Goal: Information Seeking & Learning: Learn about a topic

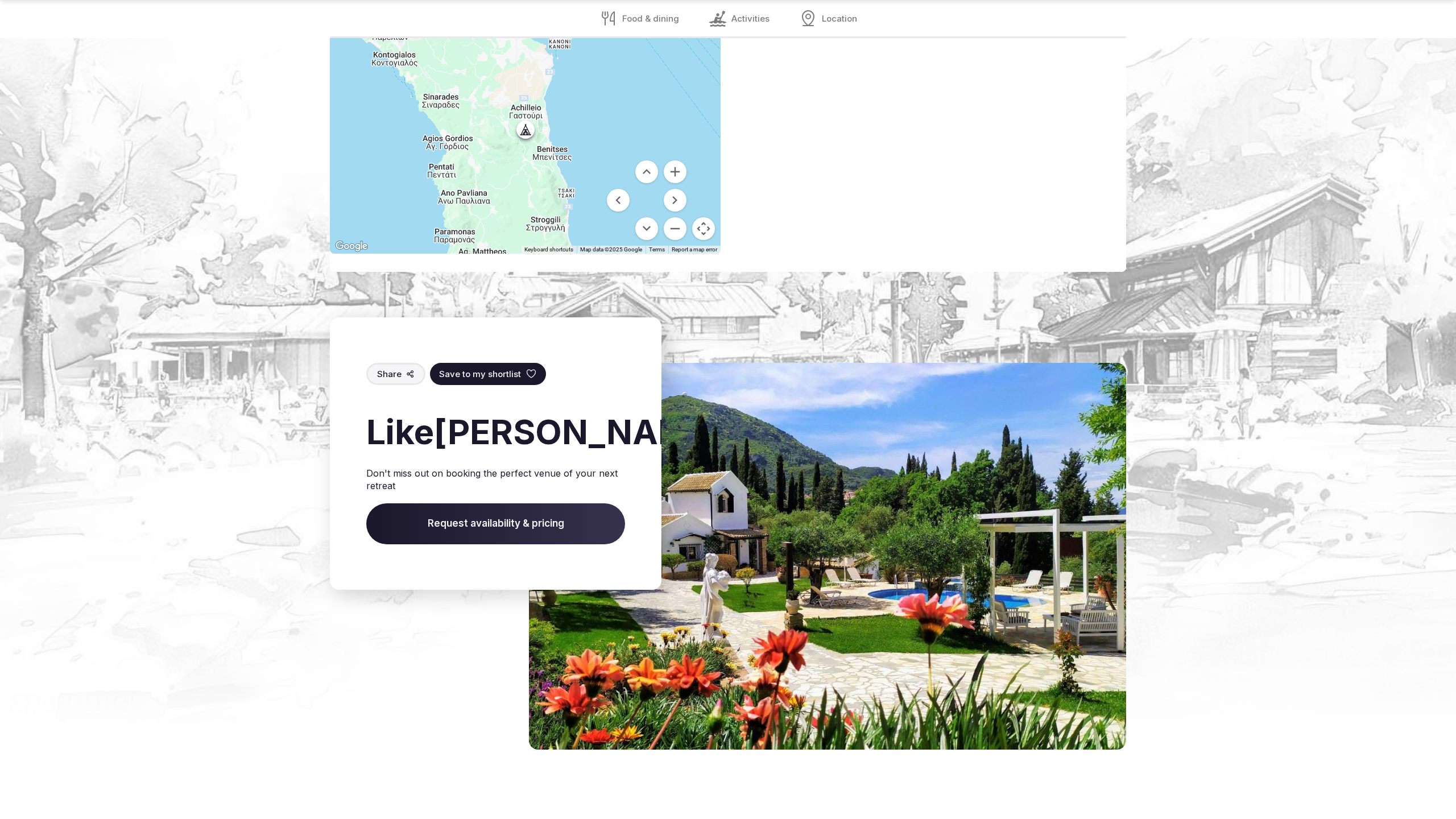
scroll to position [1912, 0]
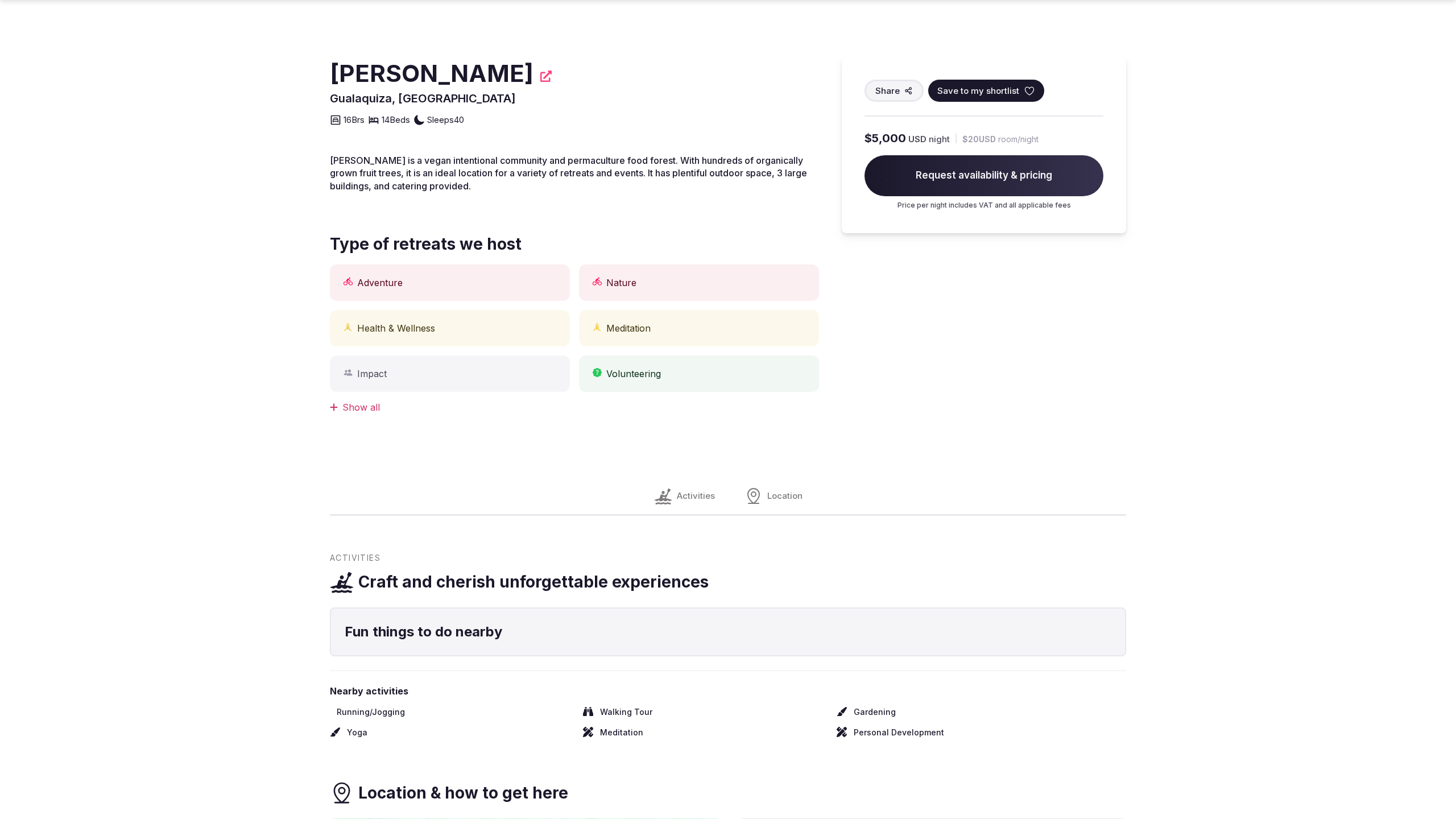
scroll to position [664, 0]
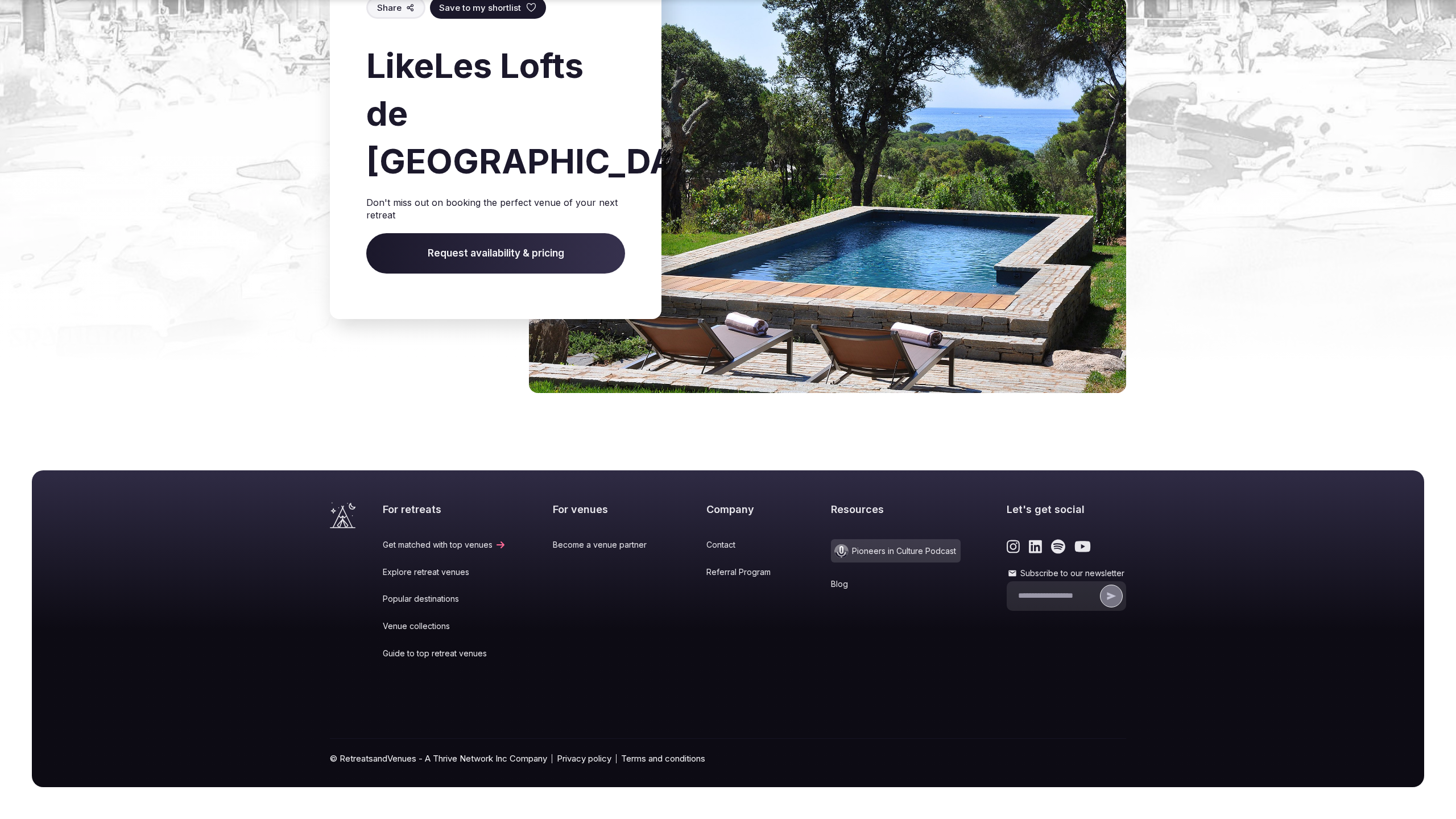
scroll to position [1282, 0]
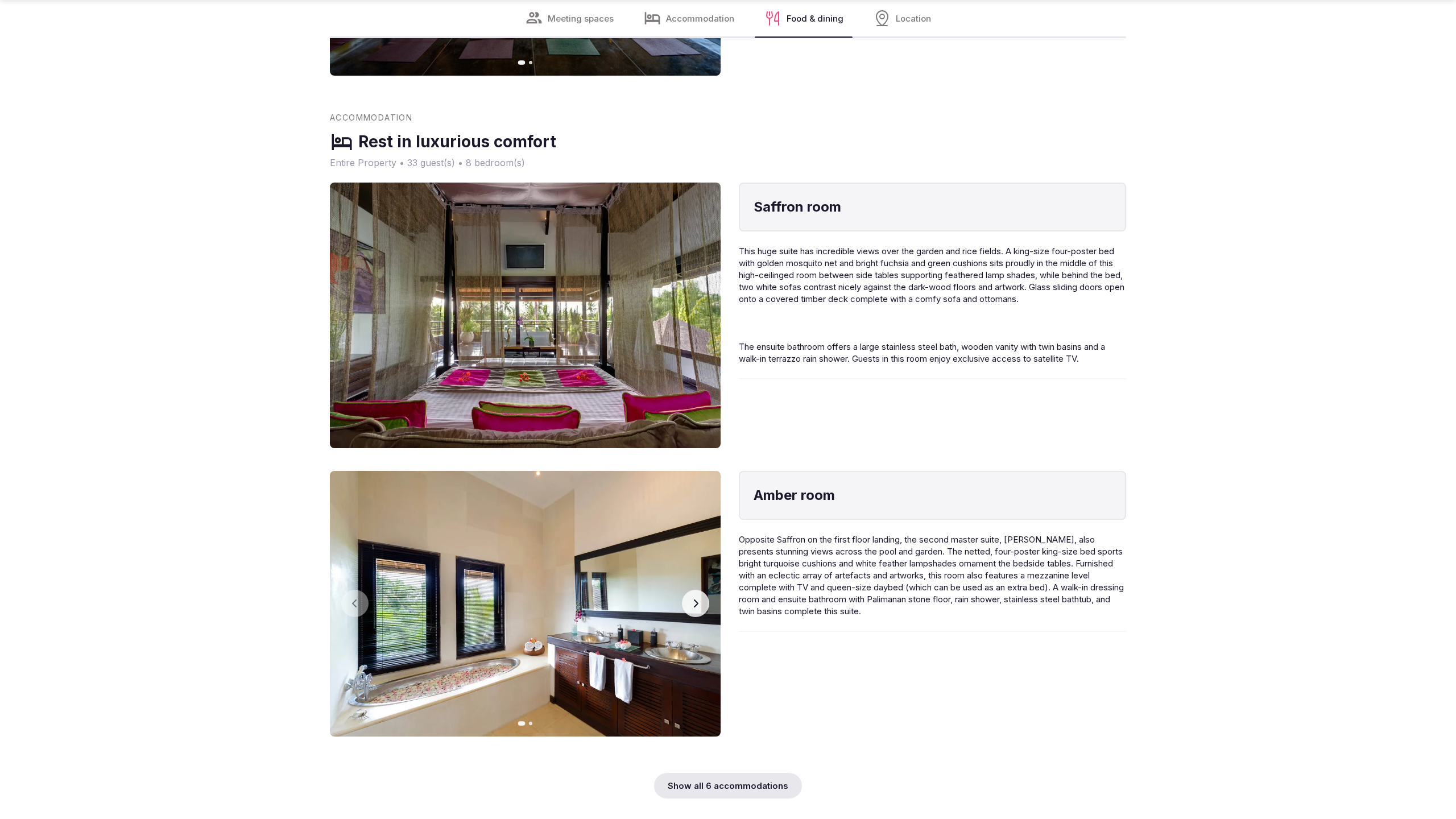
scroll to position [2312, 0]
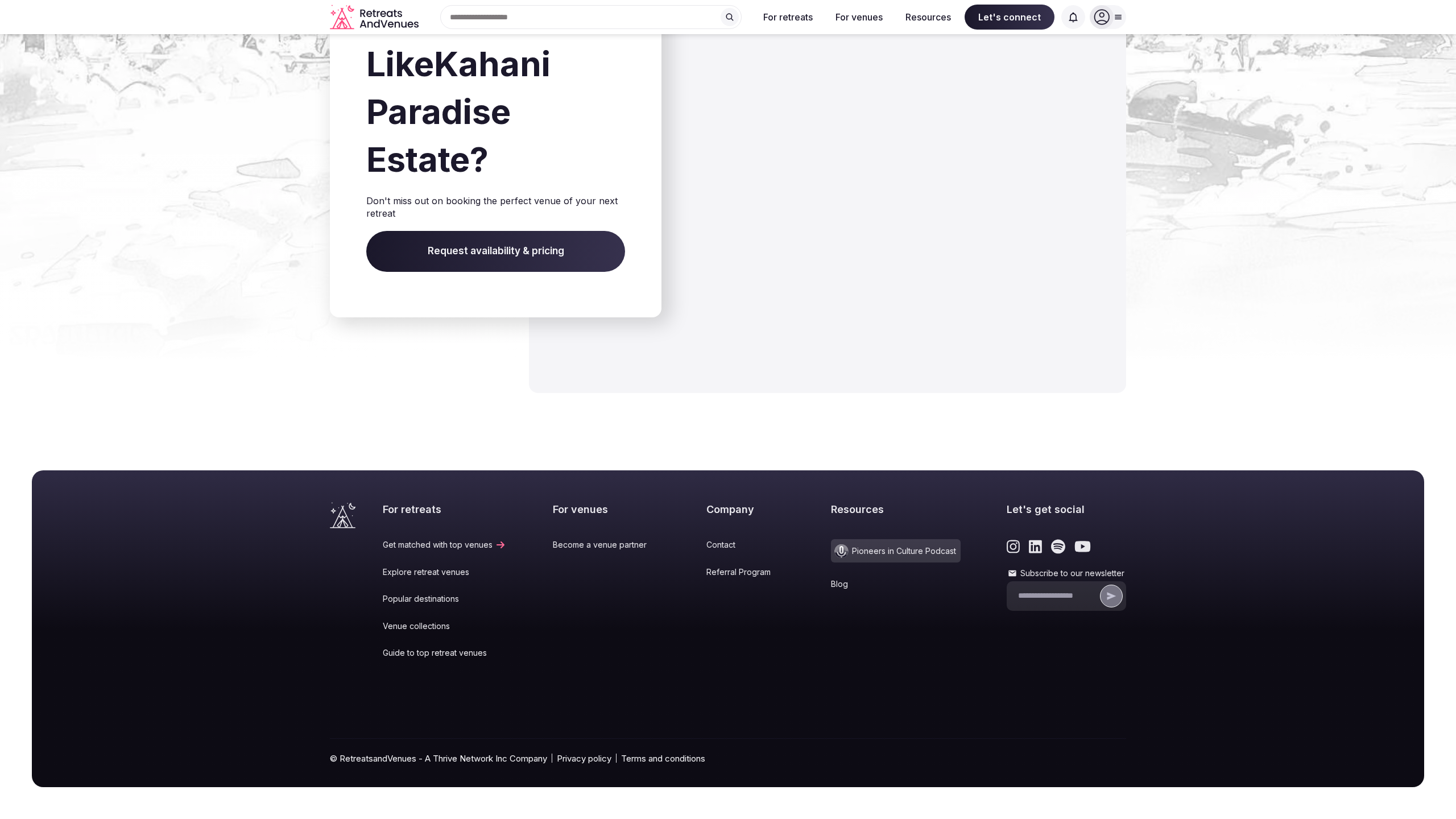
scroll to position [1491, 0]
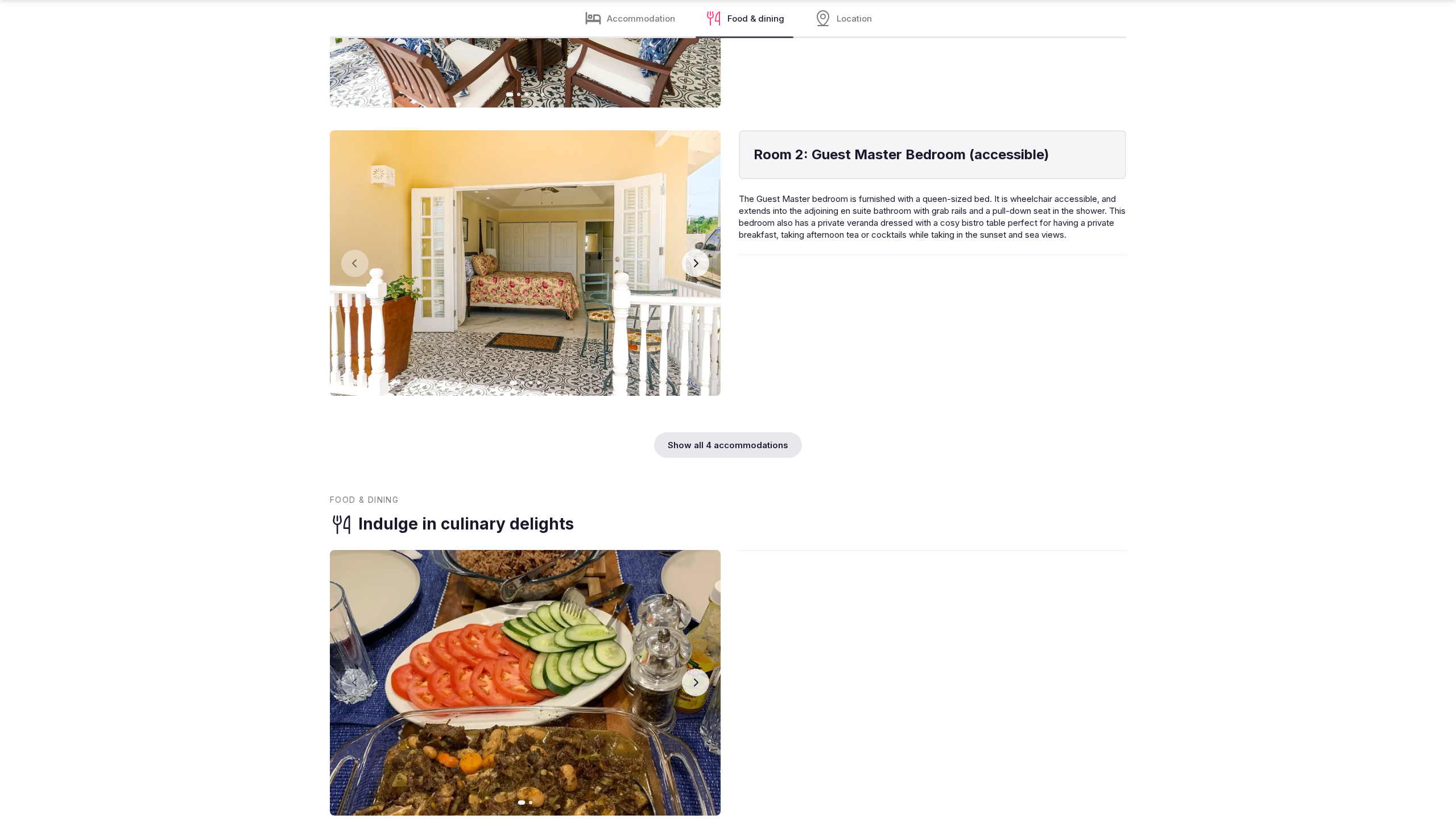
scroll to position [2312, 0]
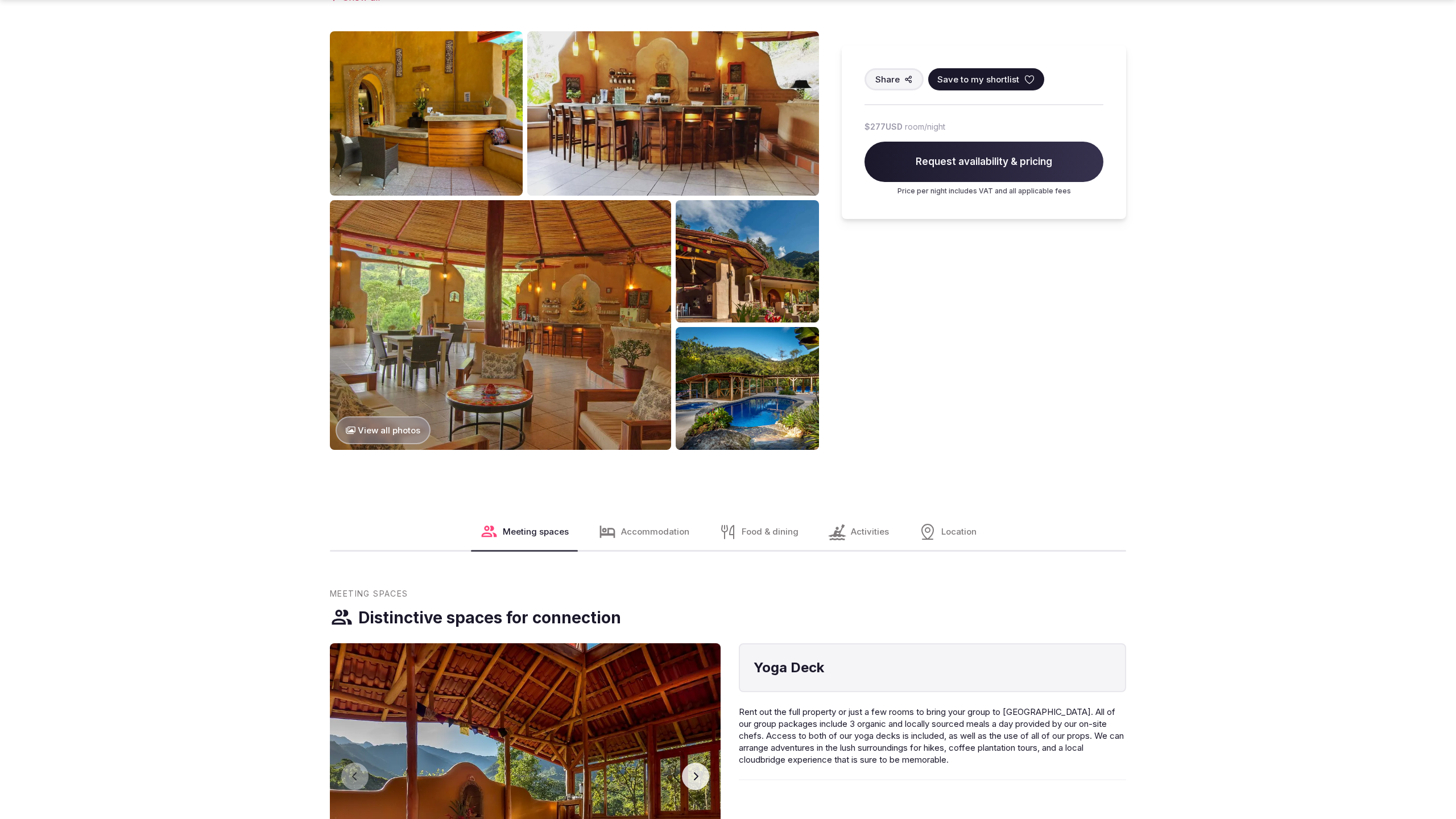
scroll to position [1556, 0]
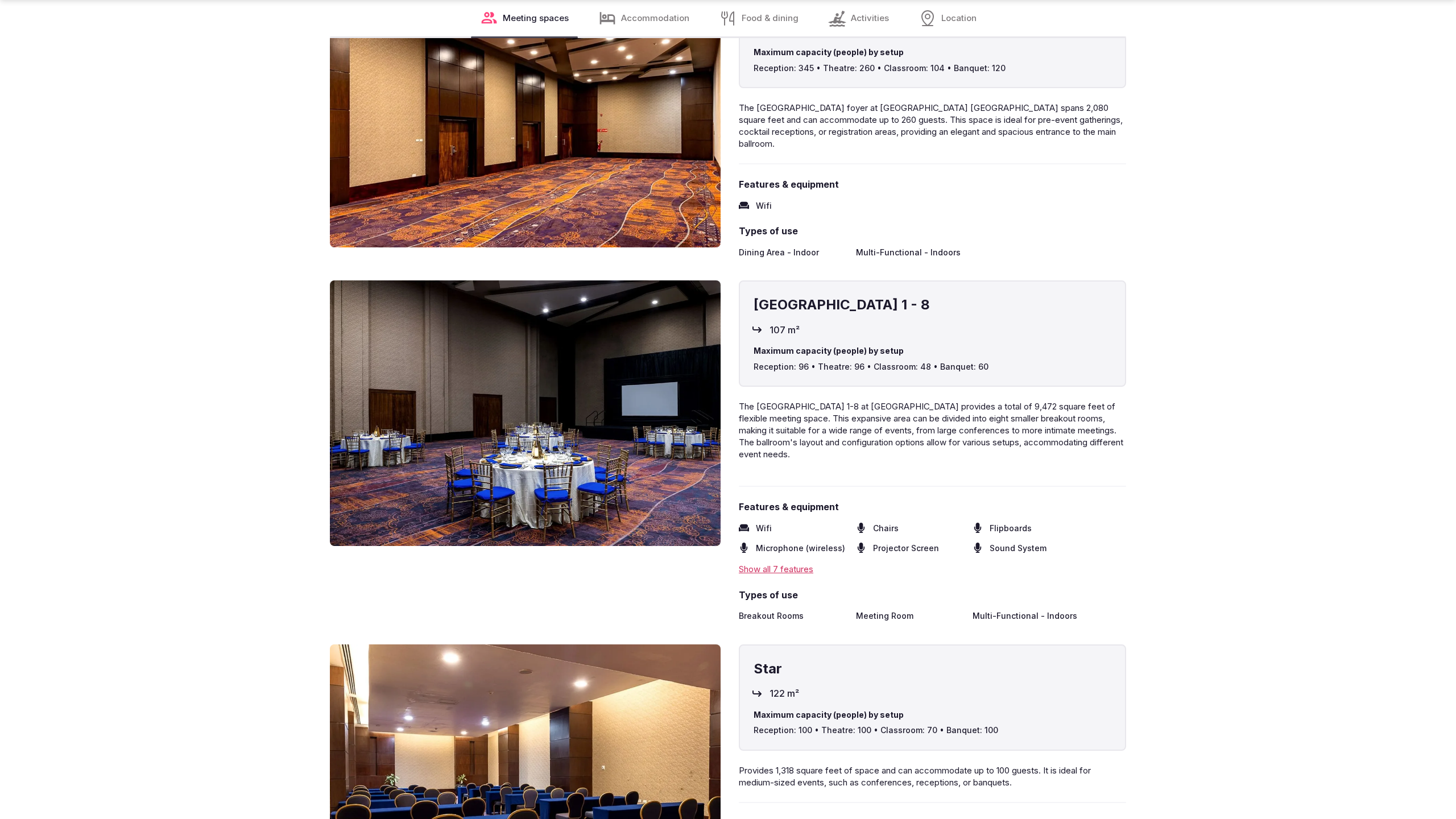
scroll to position [3067, 0]
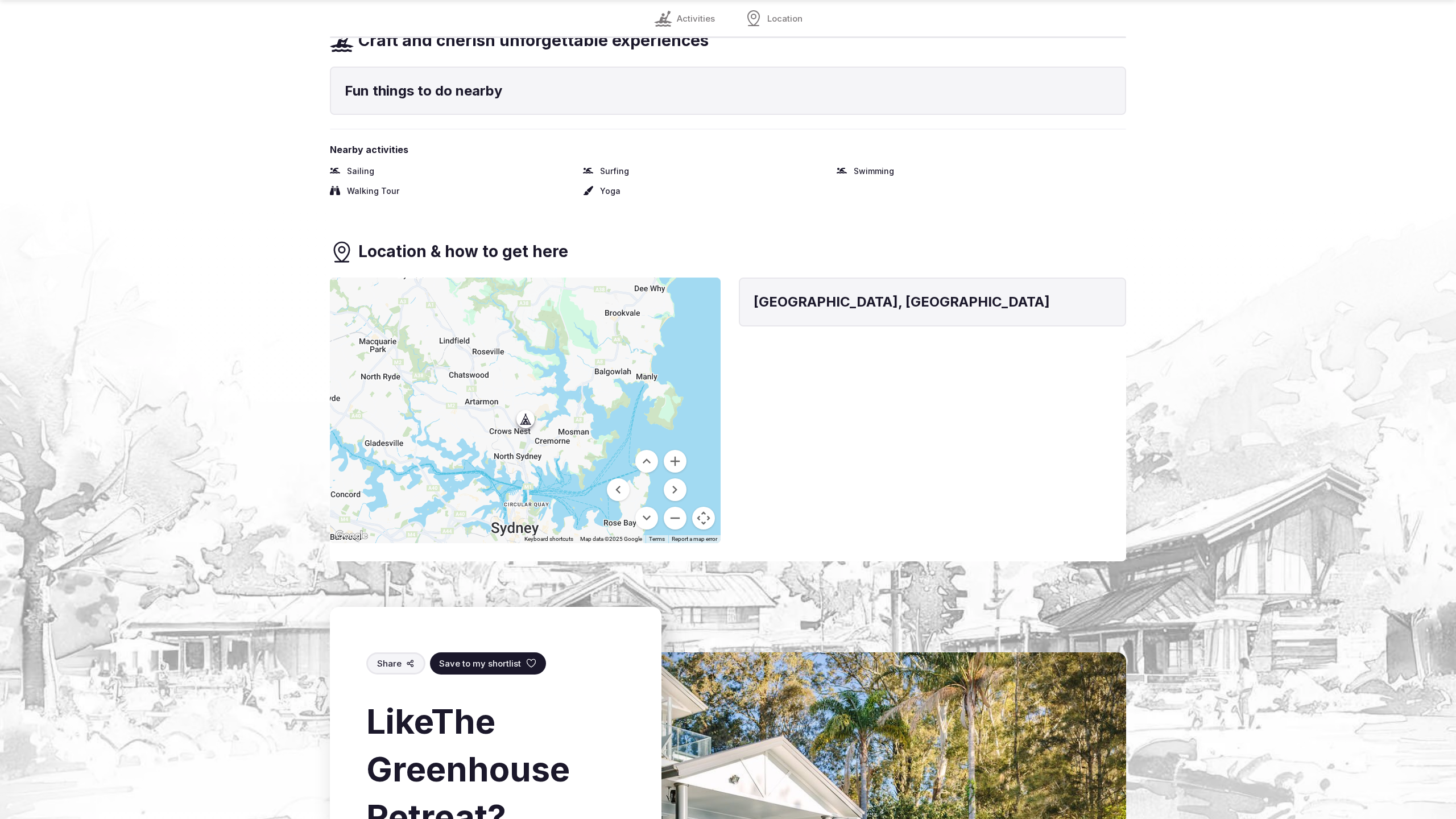
scroll to position [1418, 0]
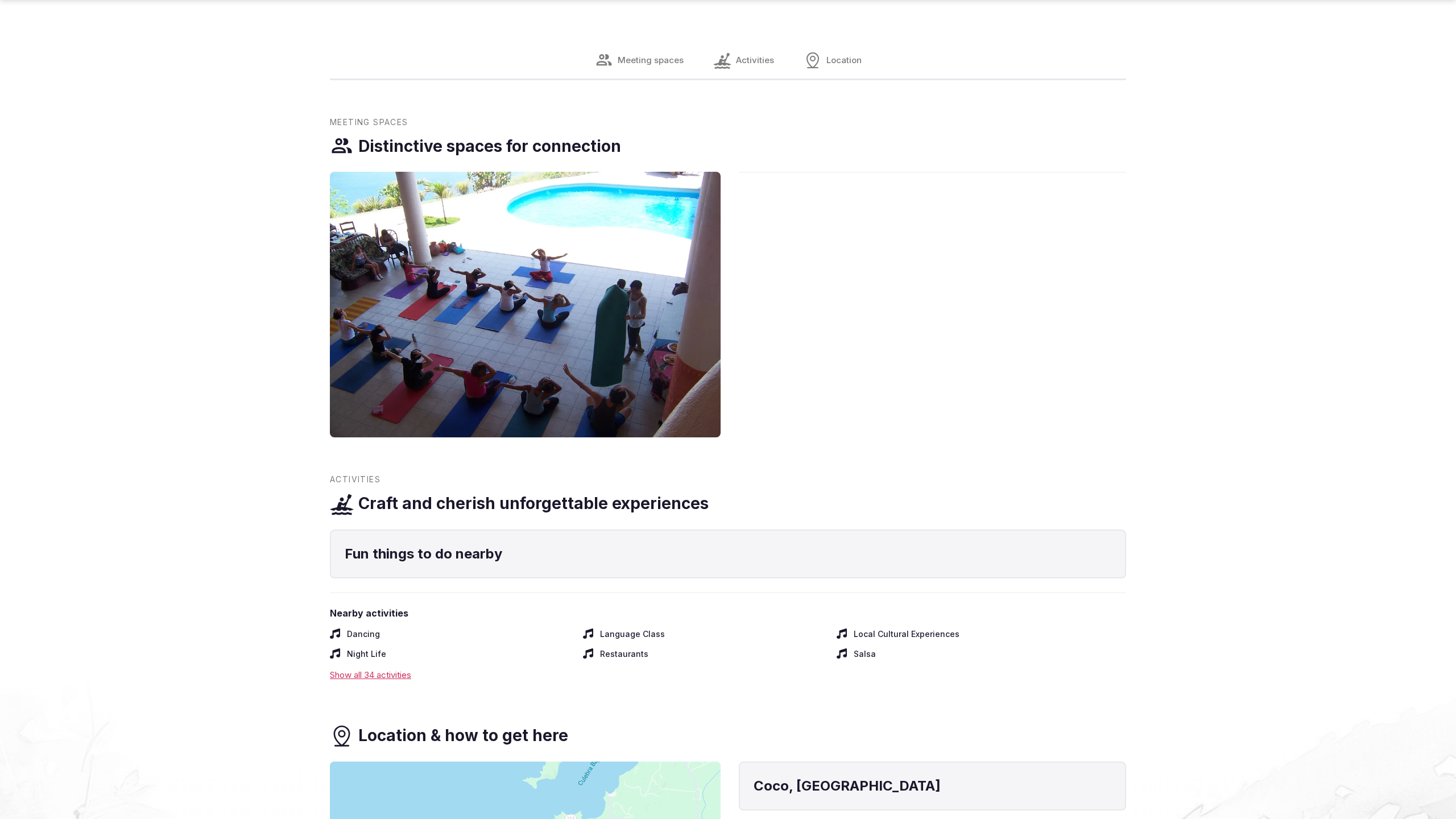
scroll to position [1556, 0]
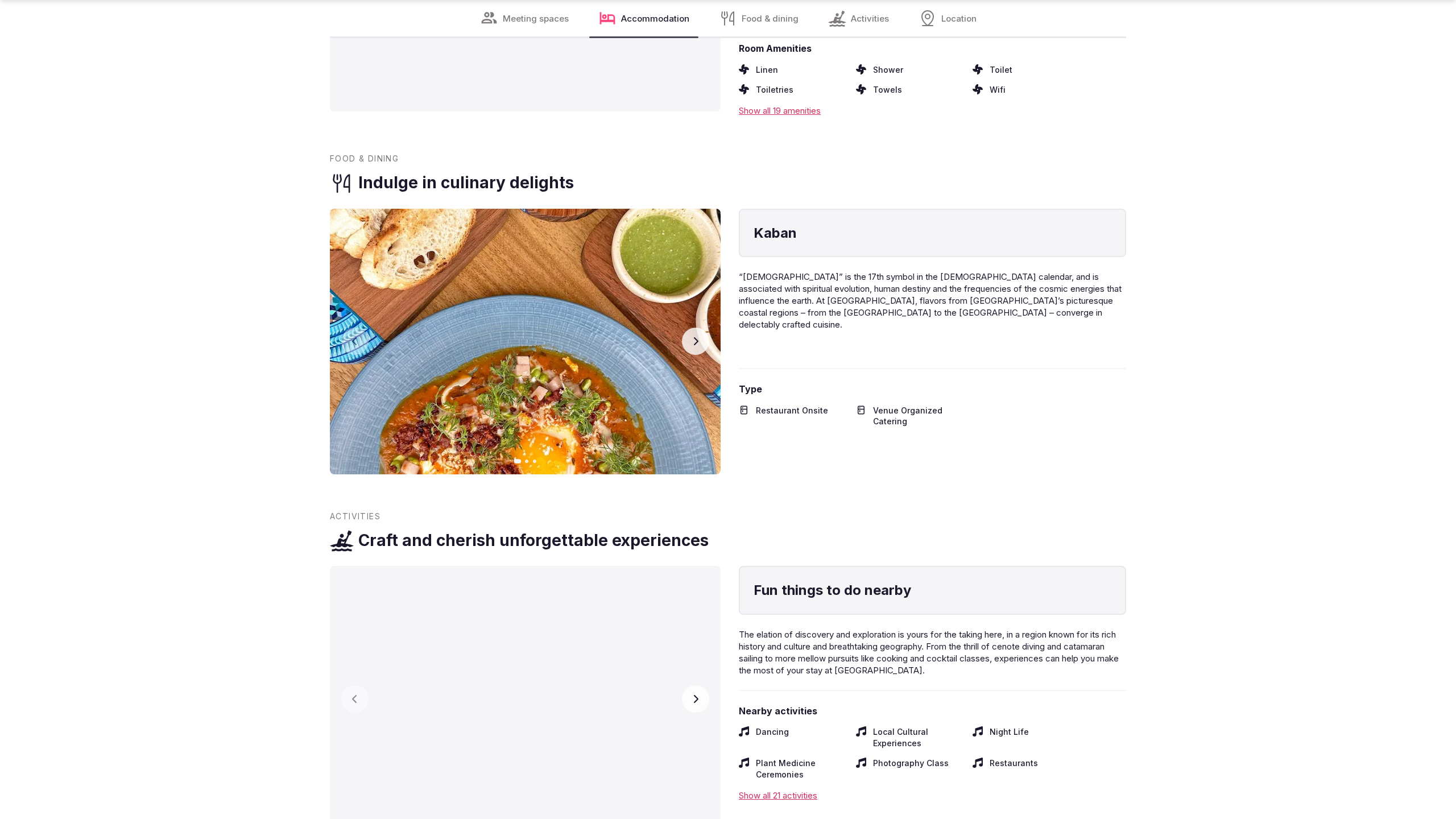
scroll to position [2312, 0]
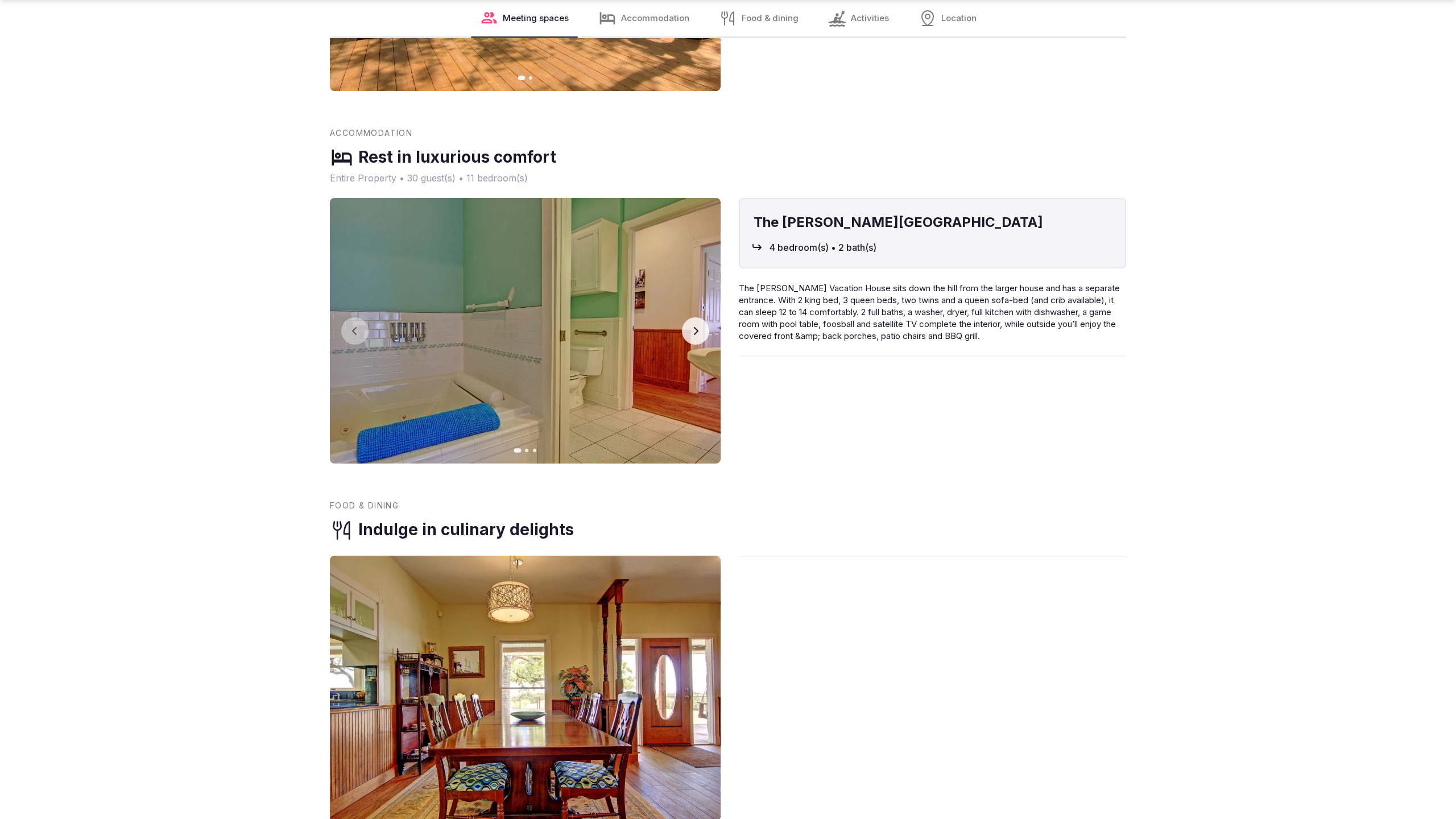
scroll to position [2309, 0]
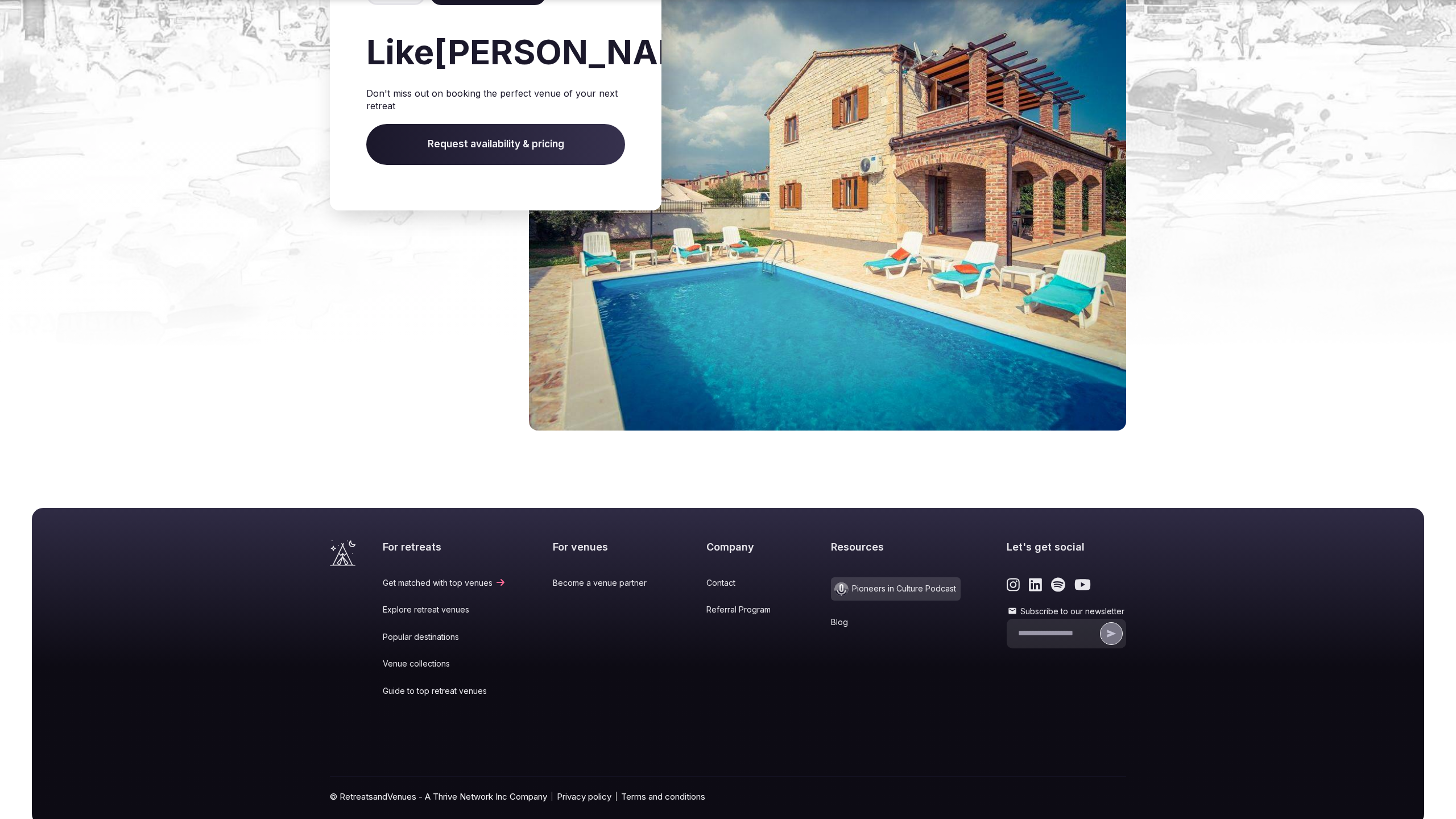
scroll to position [1544, 0]
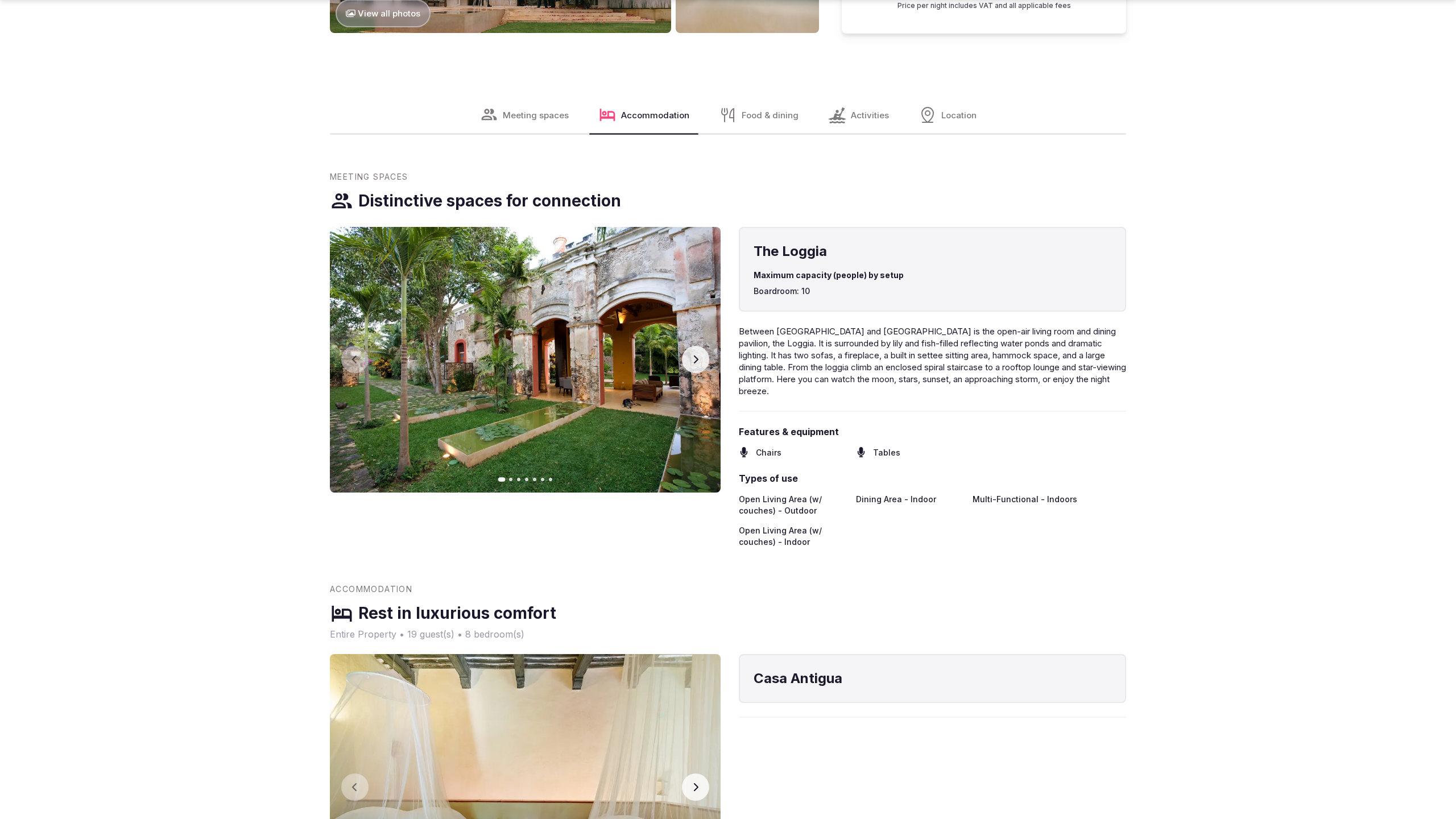
scroll to position [2350, 0]
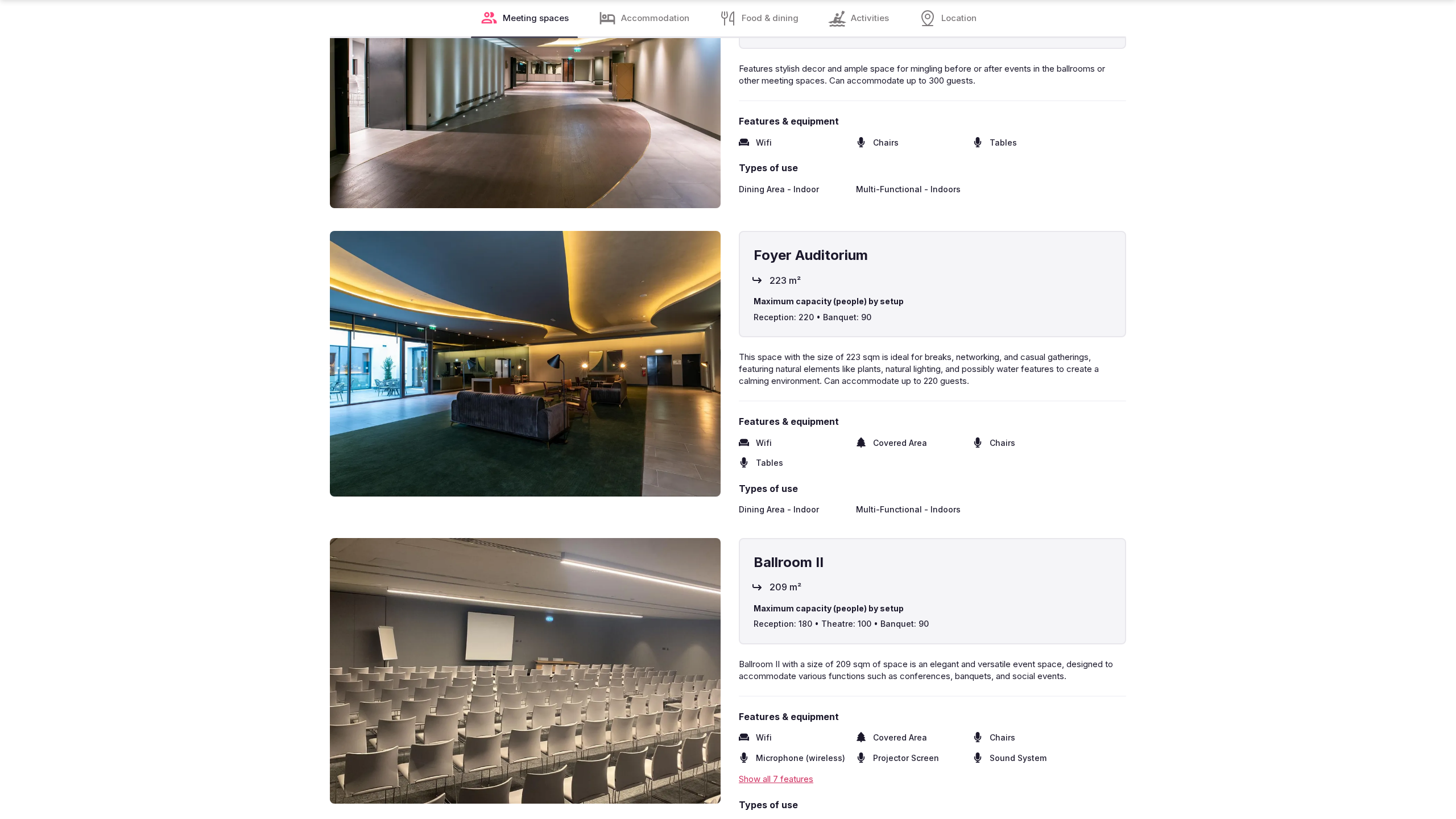
scroll to position [3066, 0]
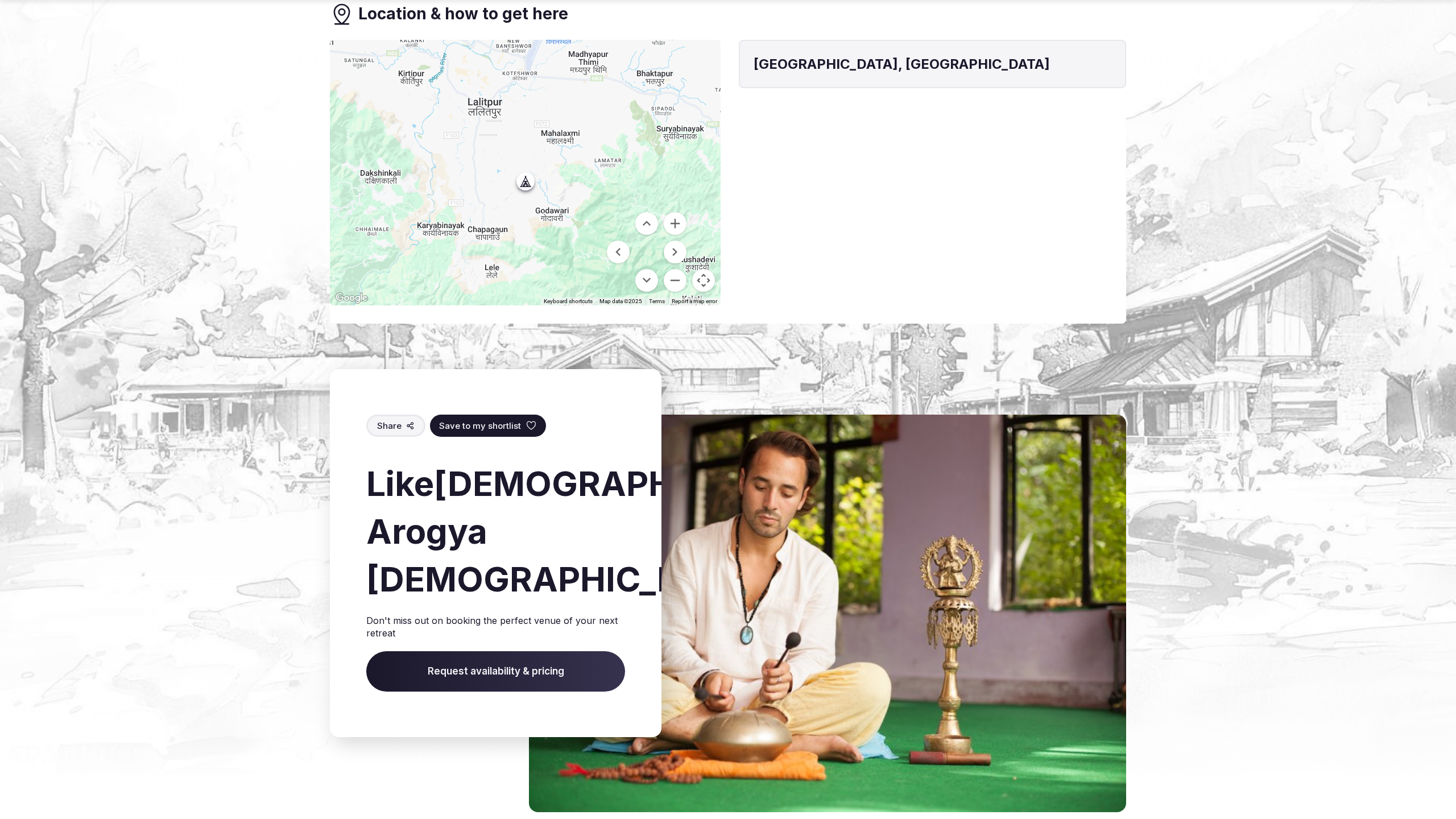
scroll to position [1146, 0]
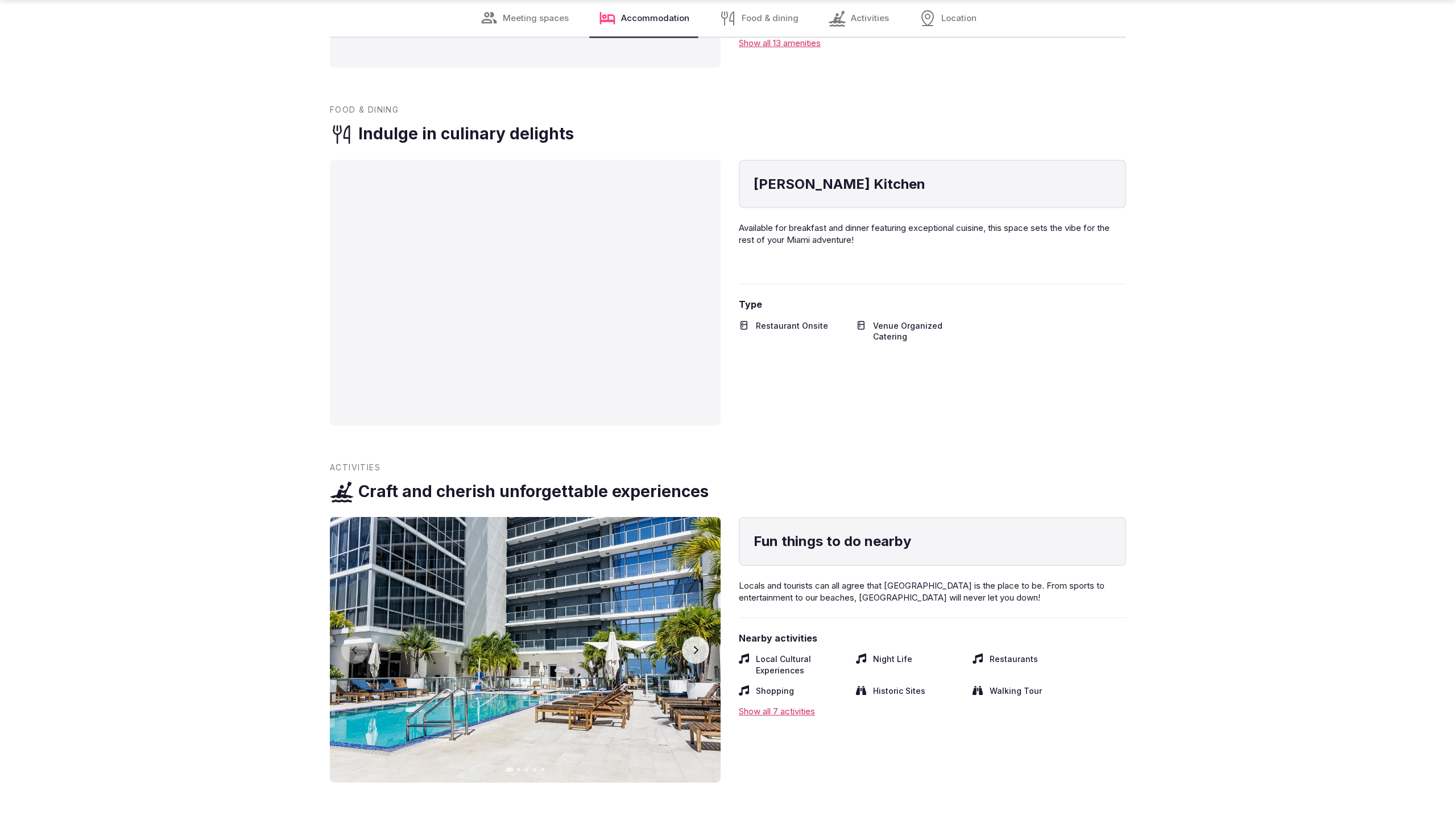
scroll to position [2312, 0]
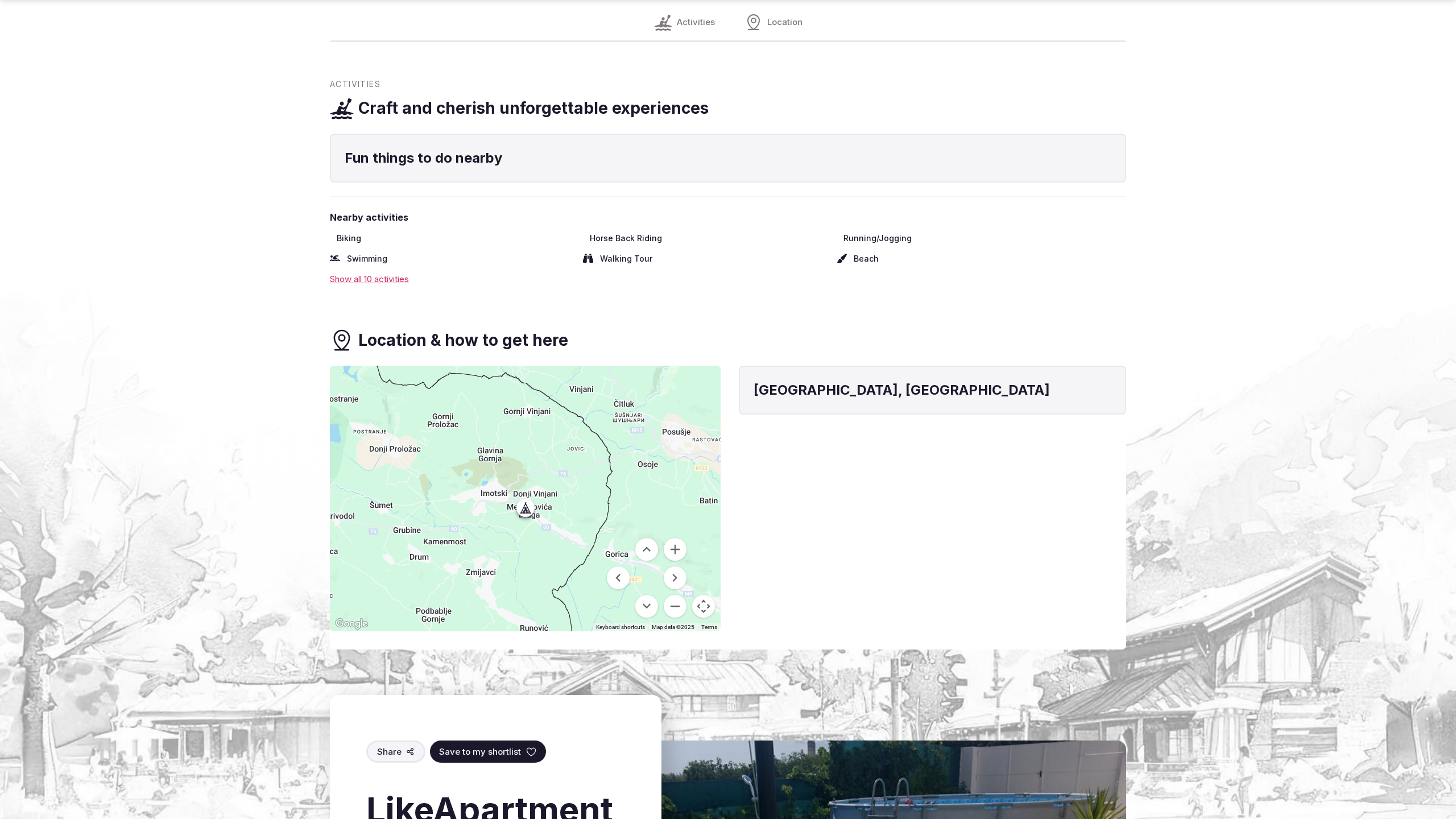
scroll to position [1496, 0]
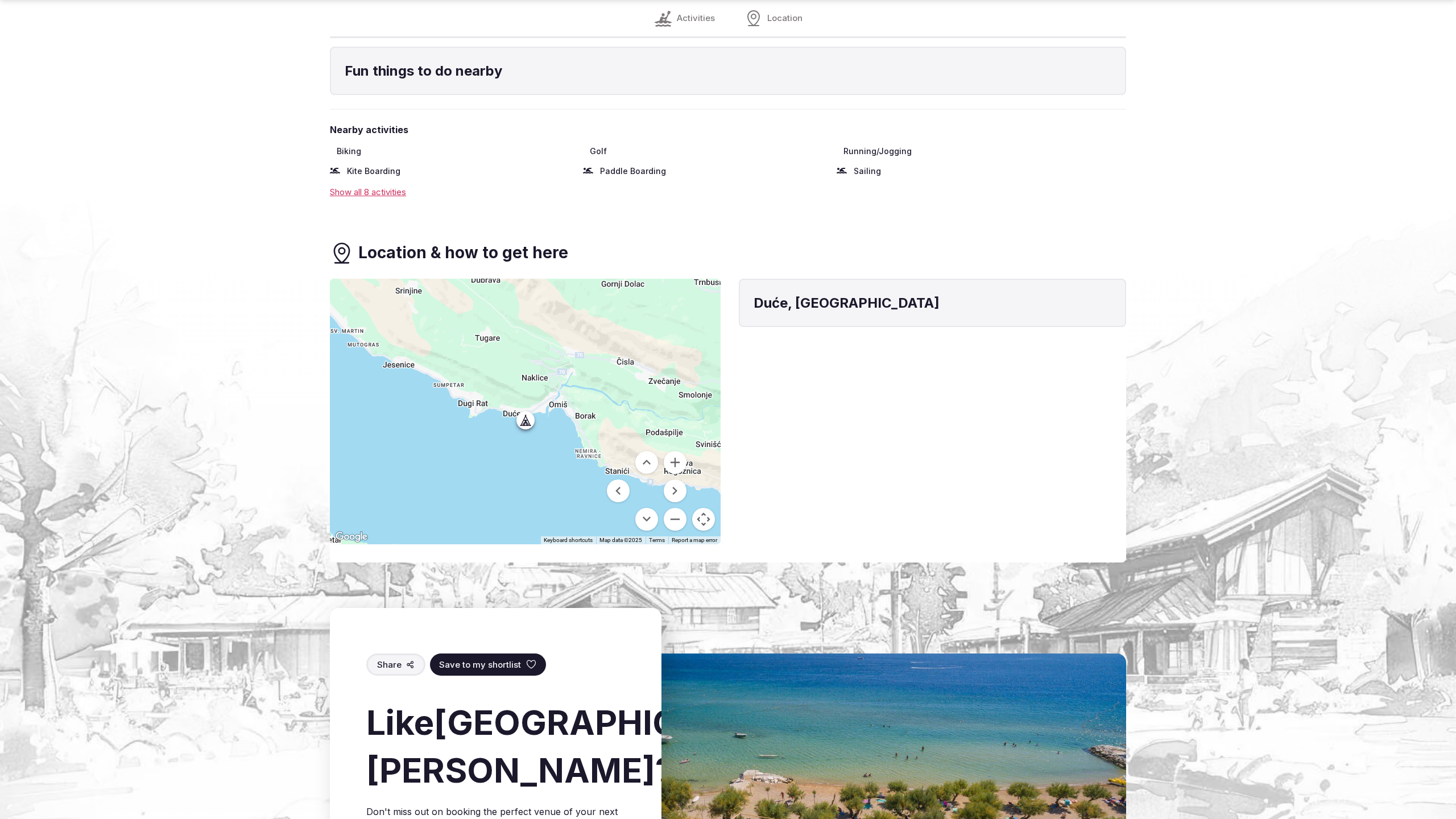
scroll to position [1419, 0]
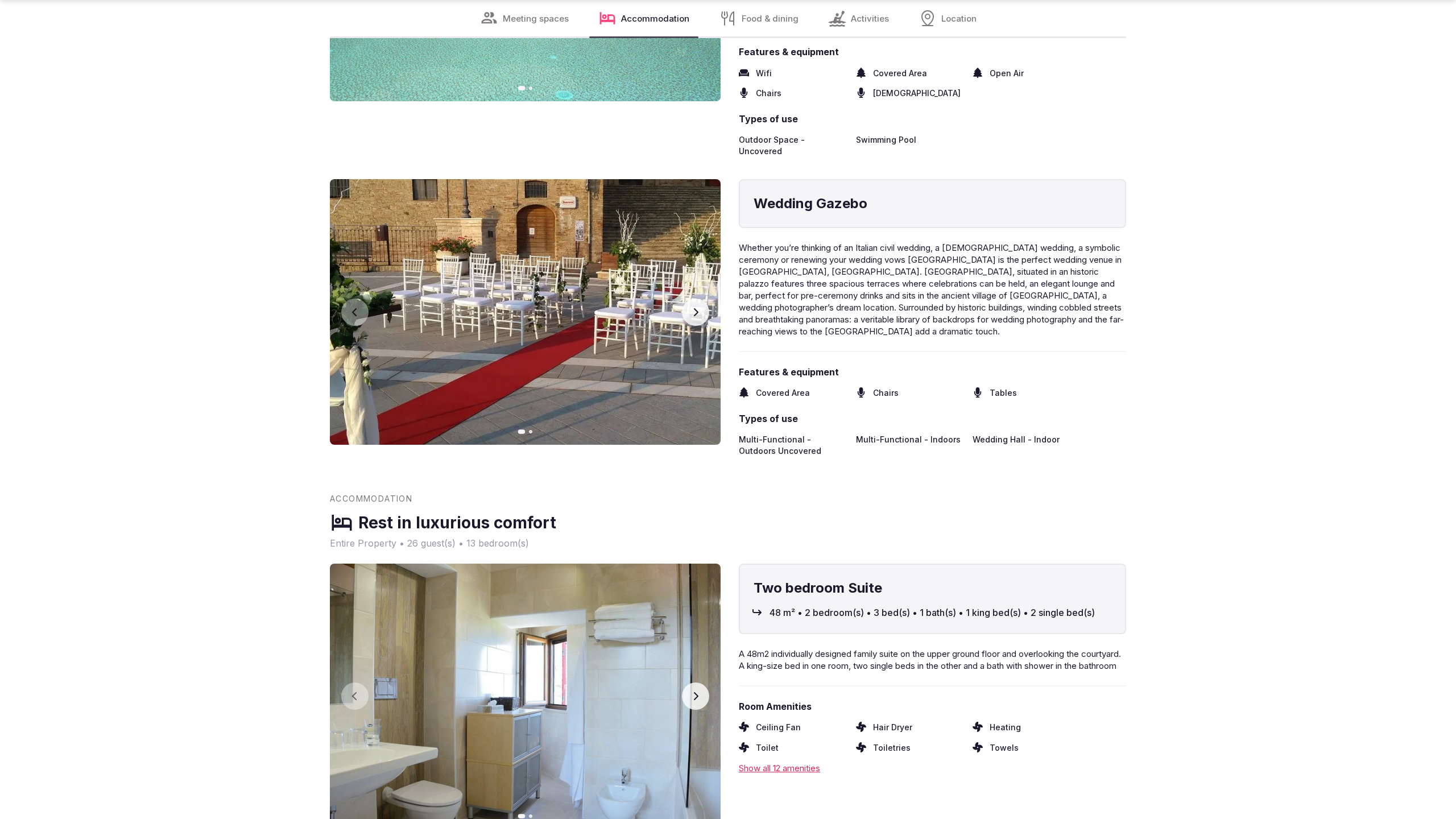
scroll to position [2312, 0]
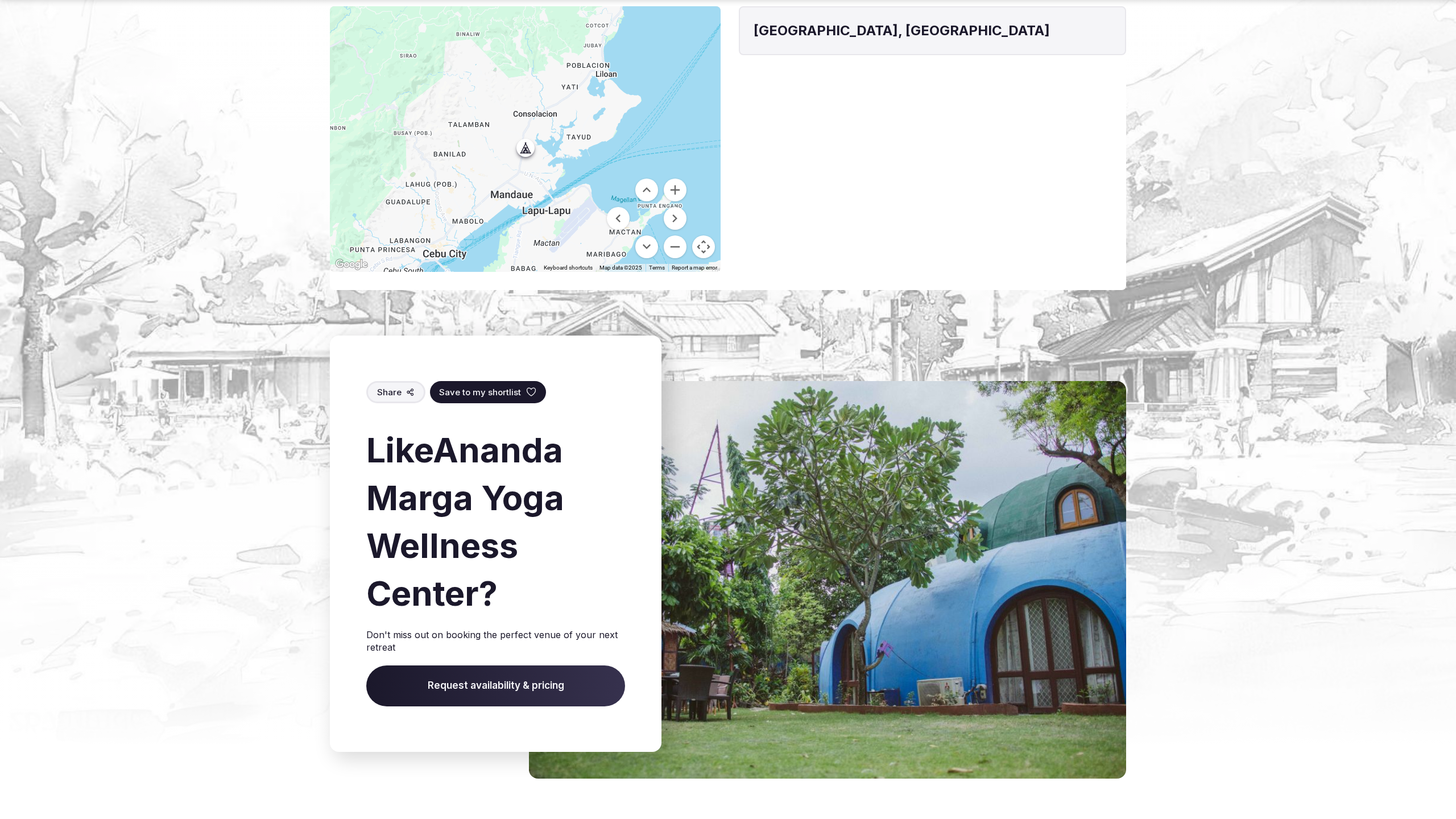
scroll to position [1146, 0]
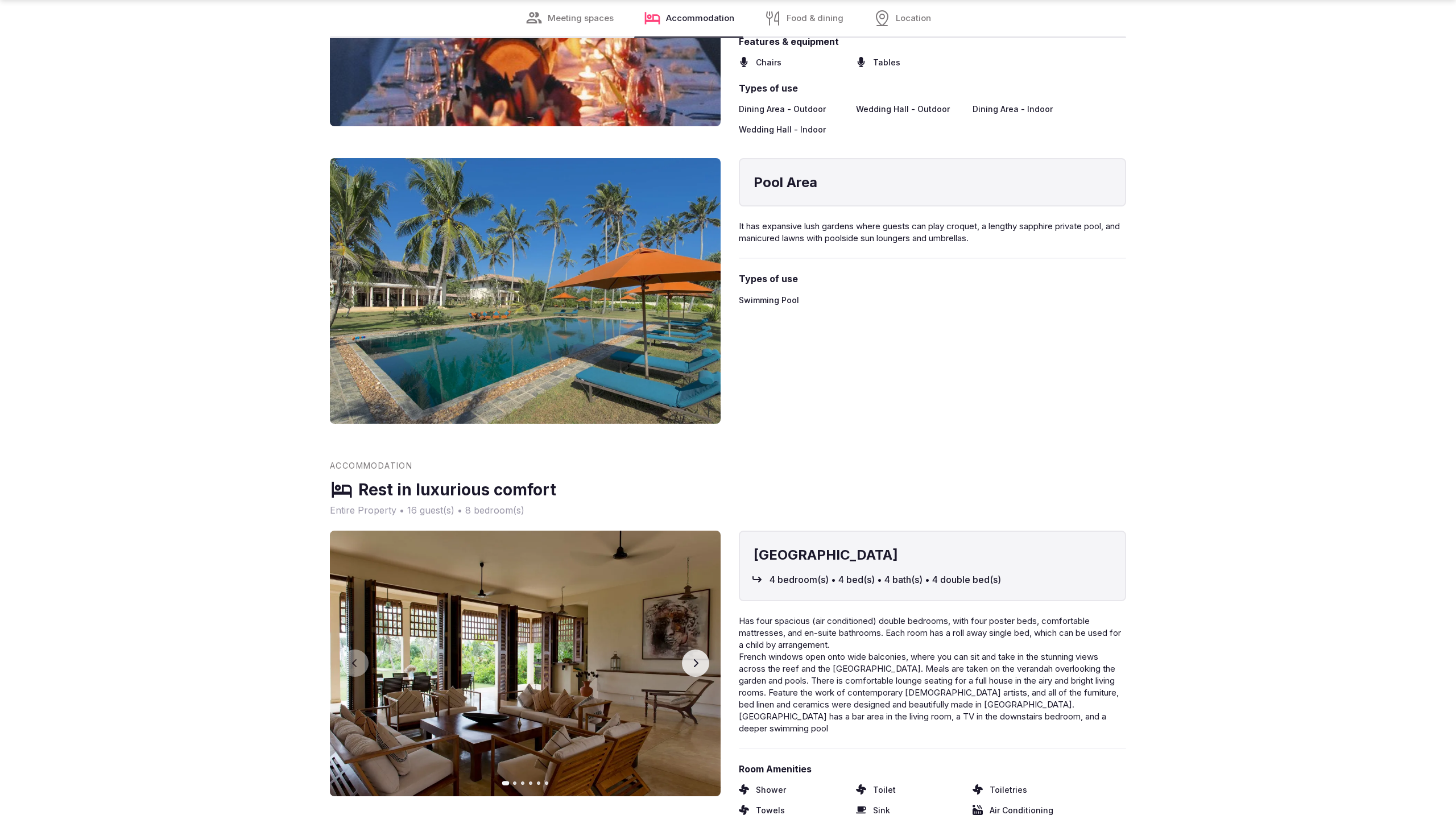
scroll to position [2312, 0]
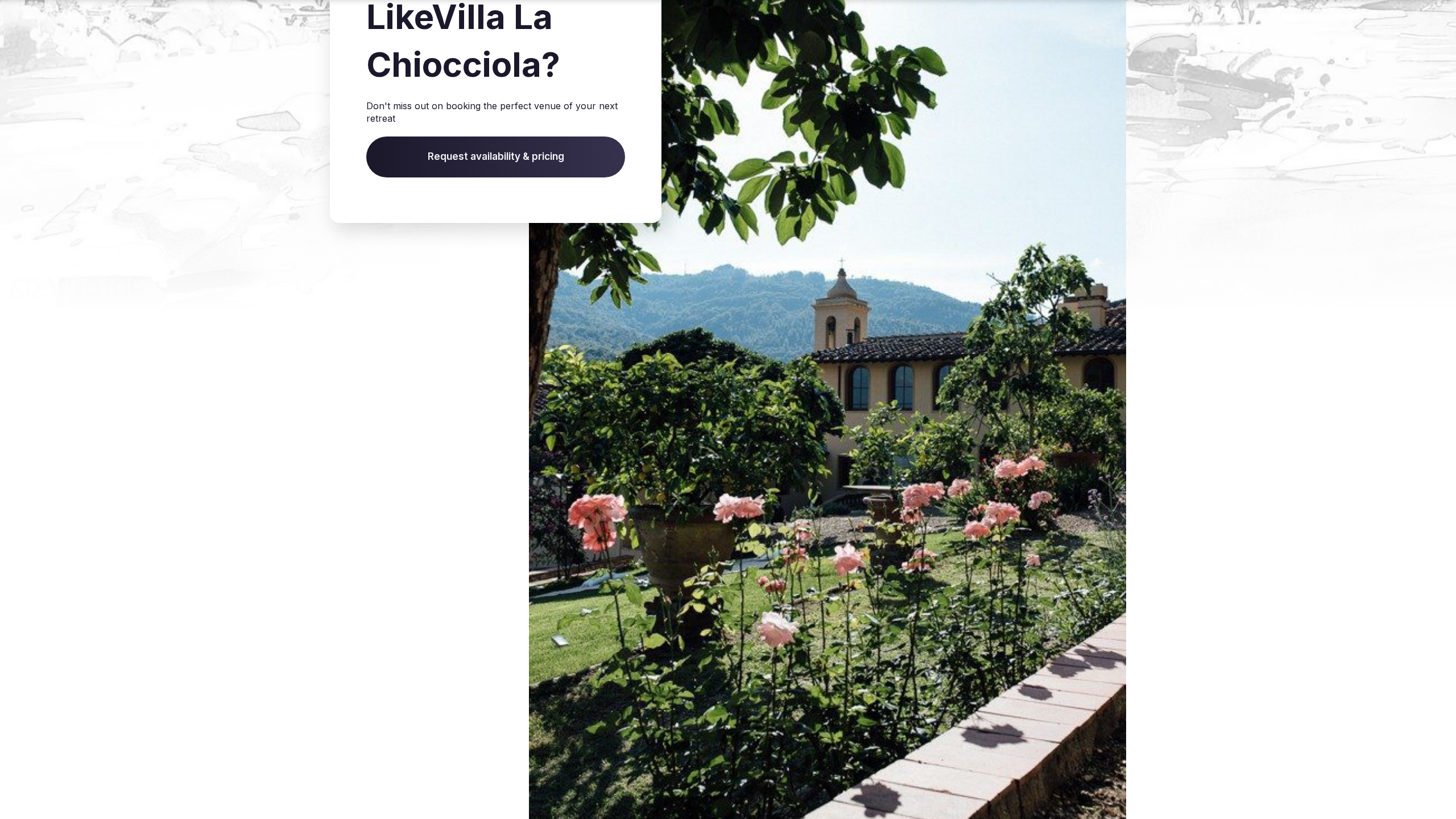
scroll to position [1966, 0]
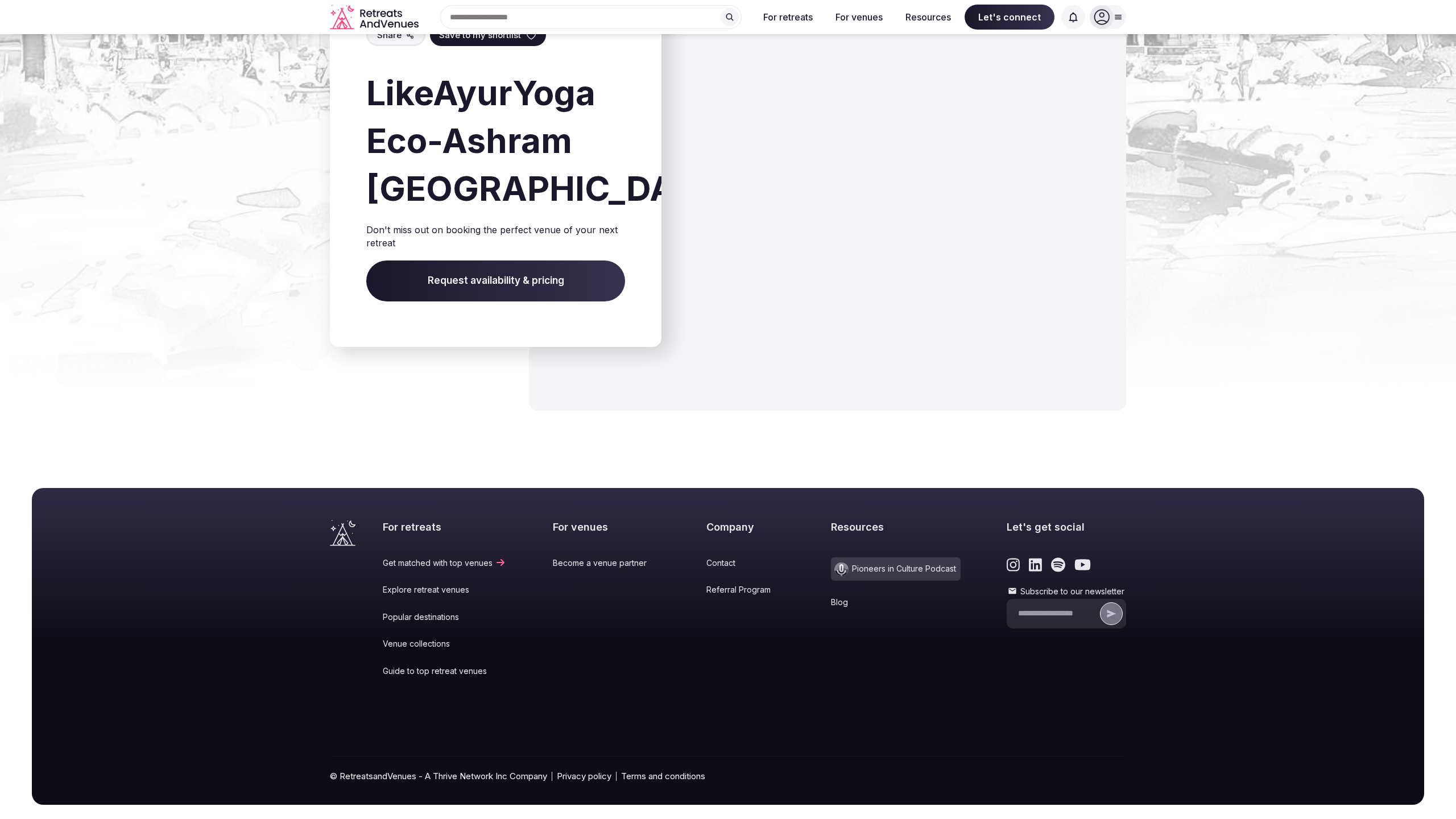
scroll to position [1532, 0]
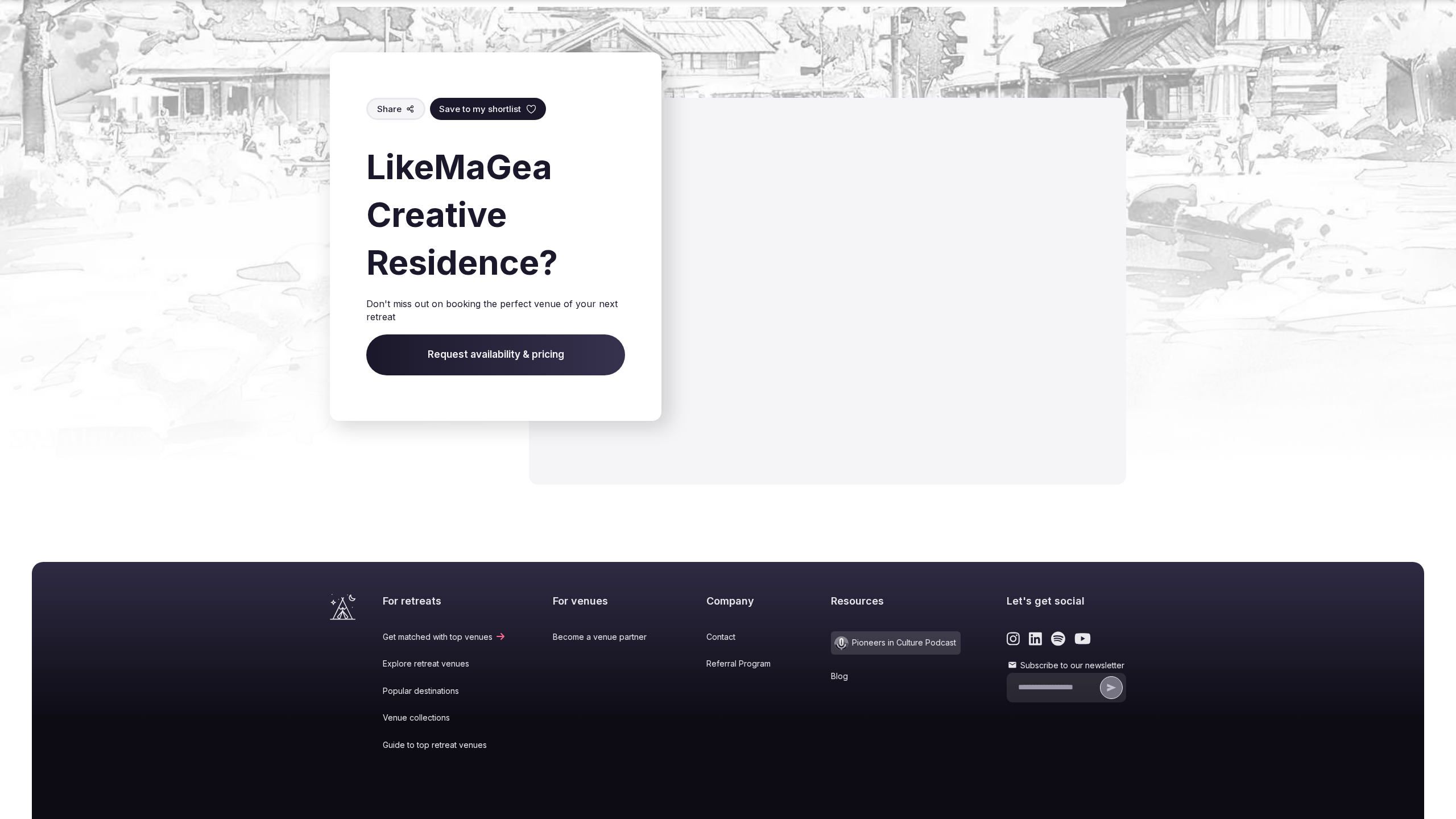
scroll to position [1648, 0]
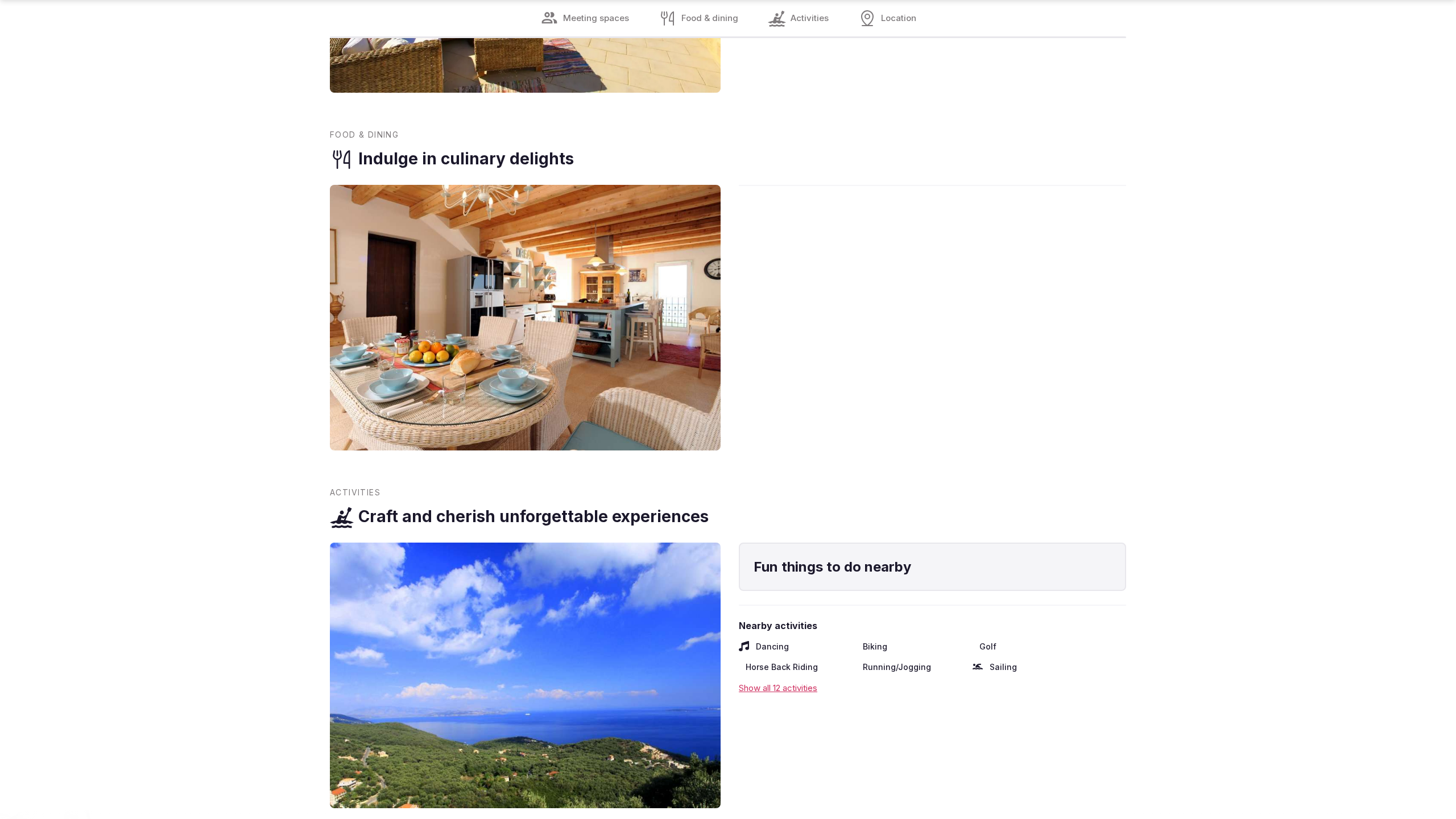
scroll to position [2308, 0]
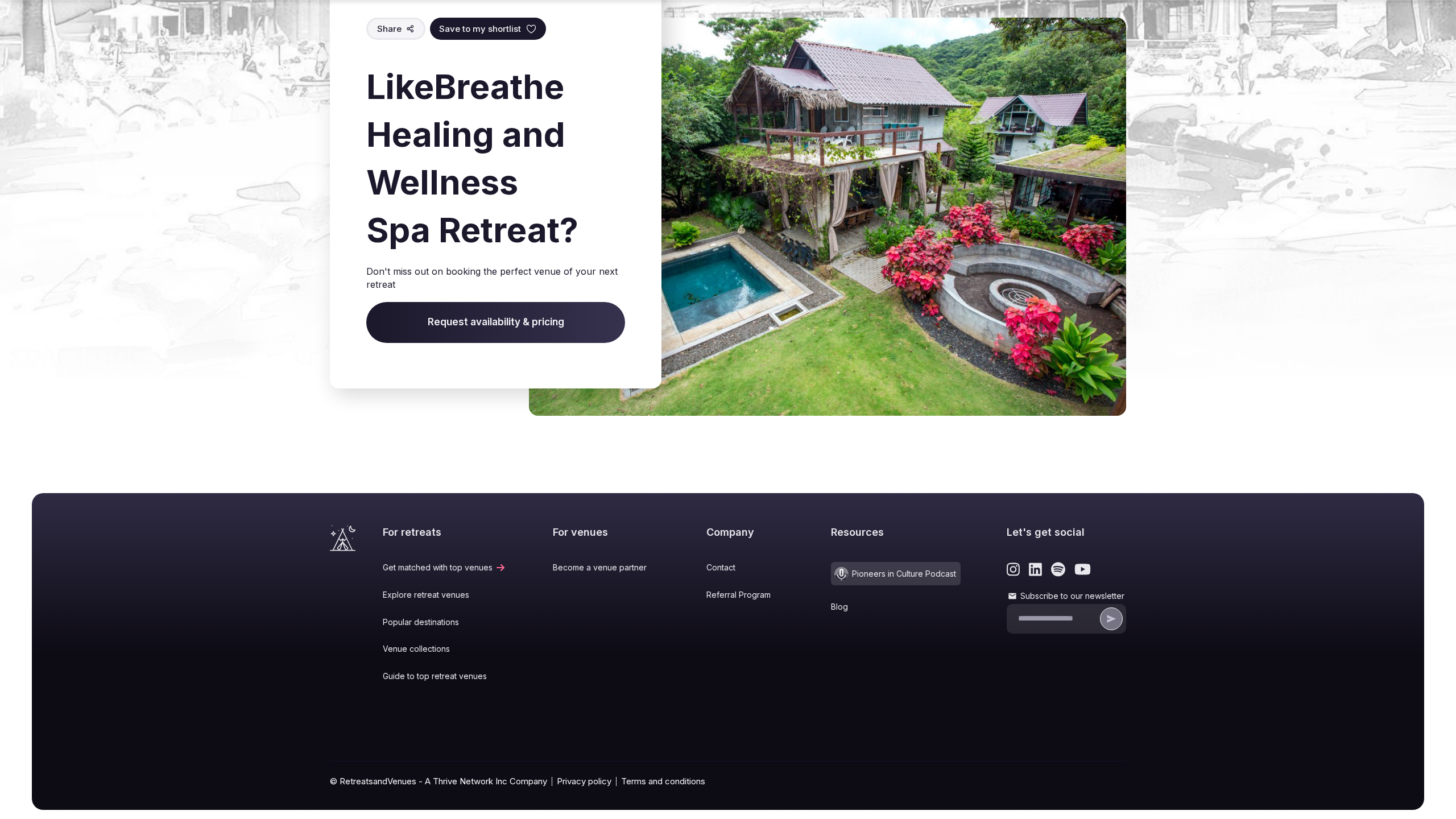
scroll to position [1579, 0]
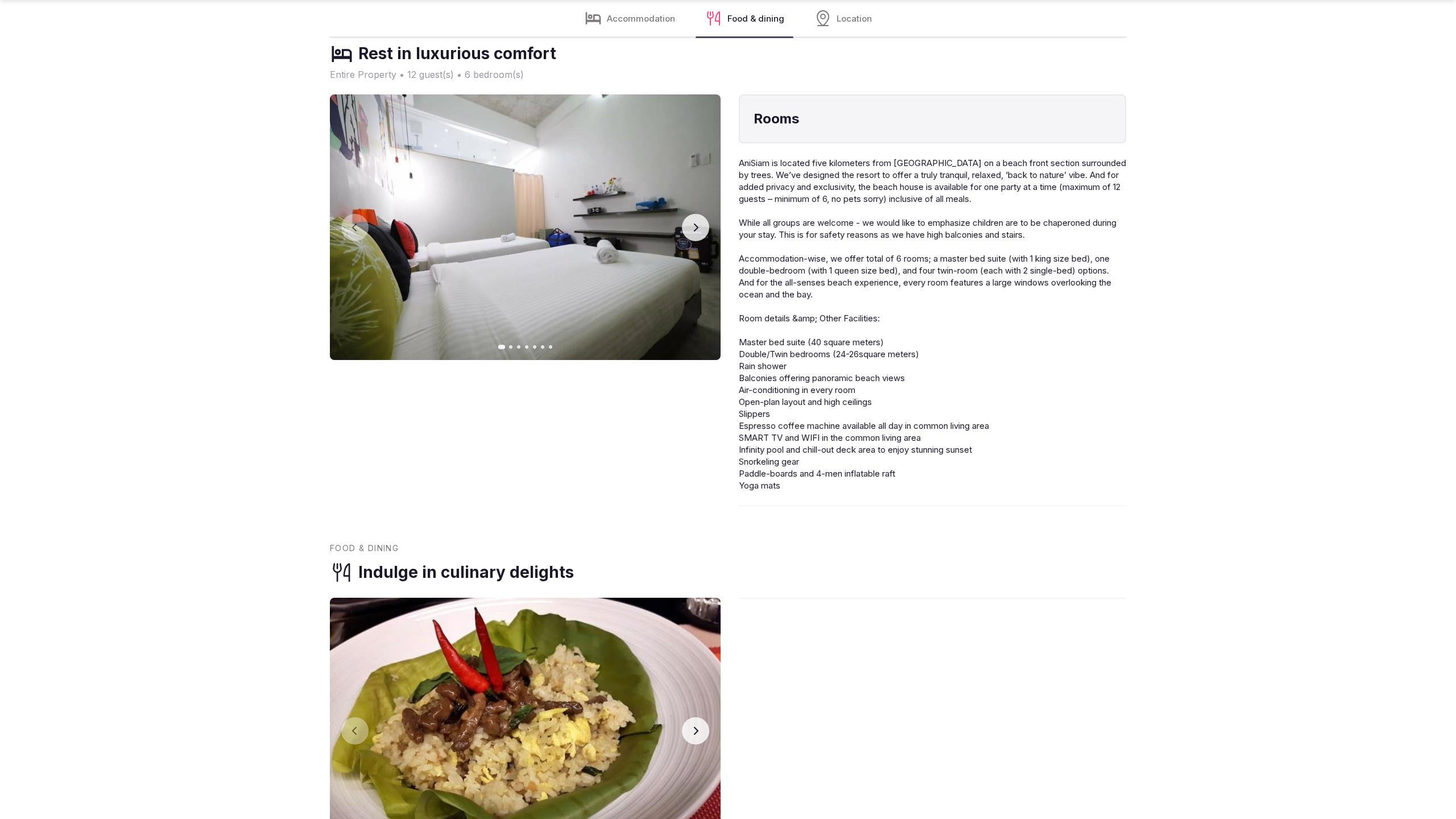
scroll to position [2305, 0]
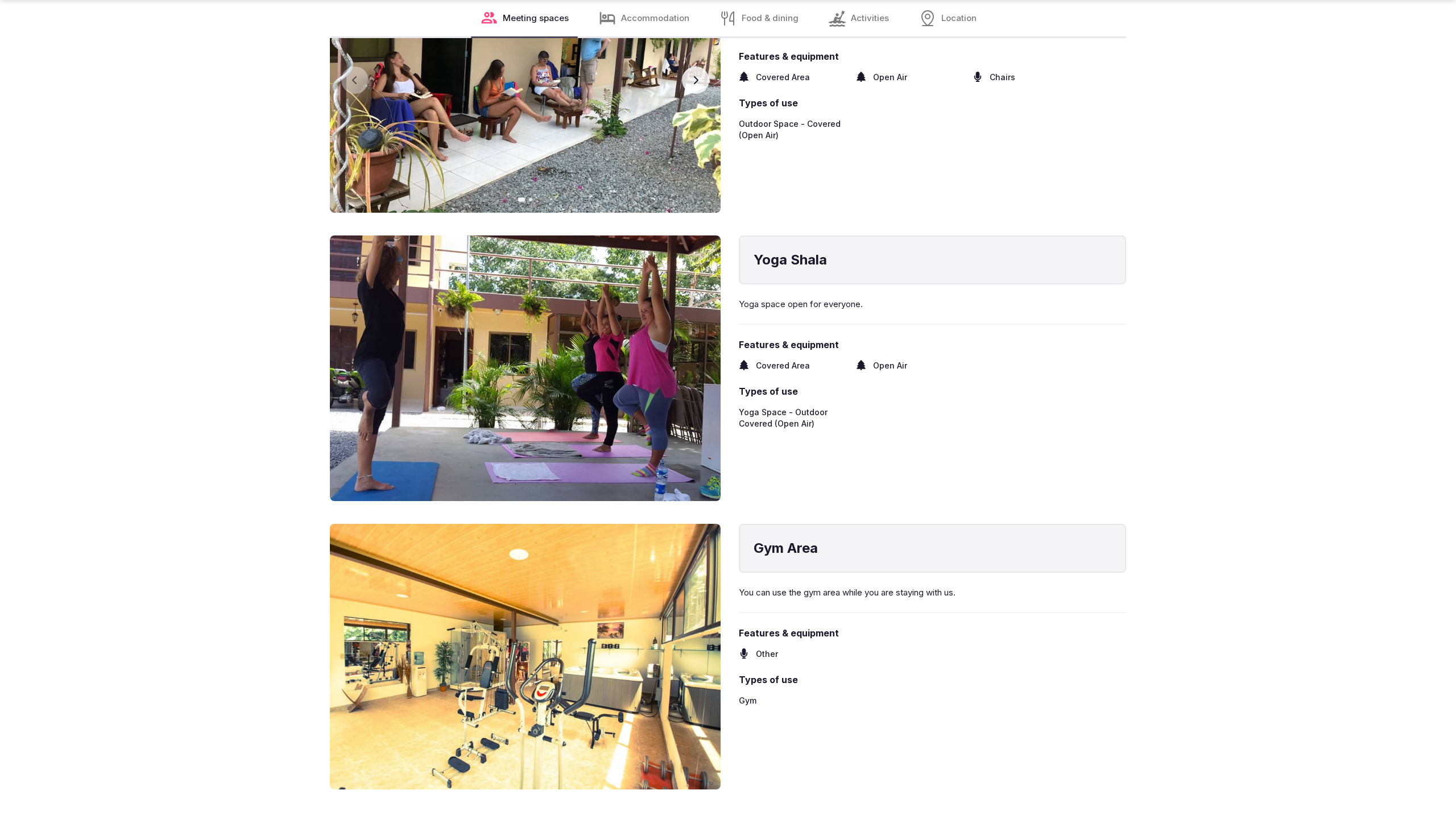
scroll to position [2312, 0]
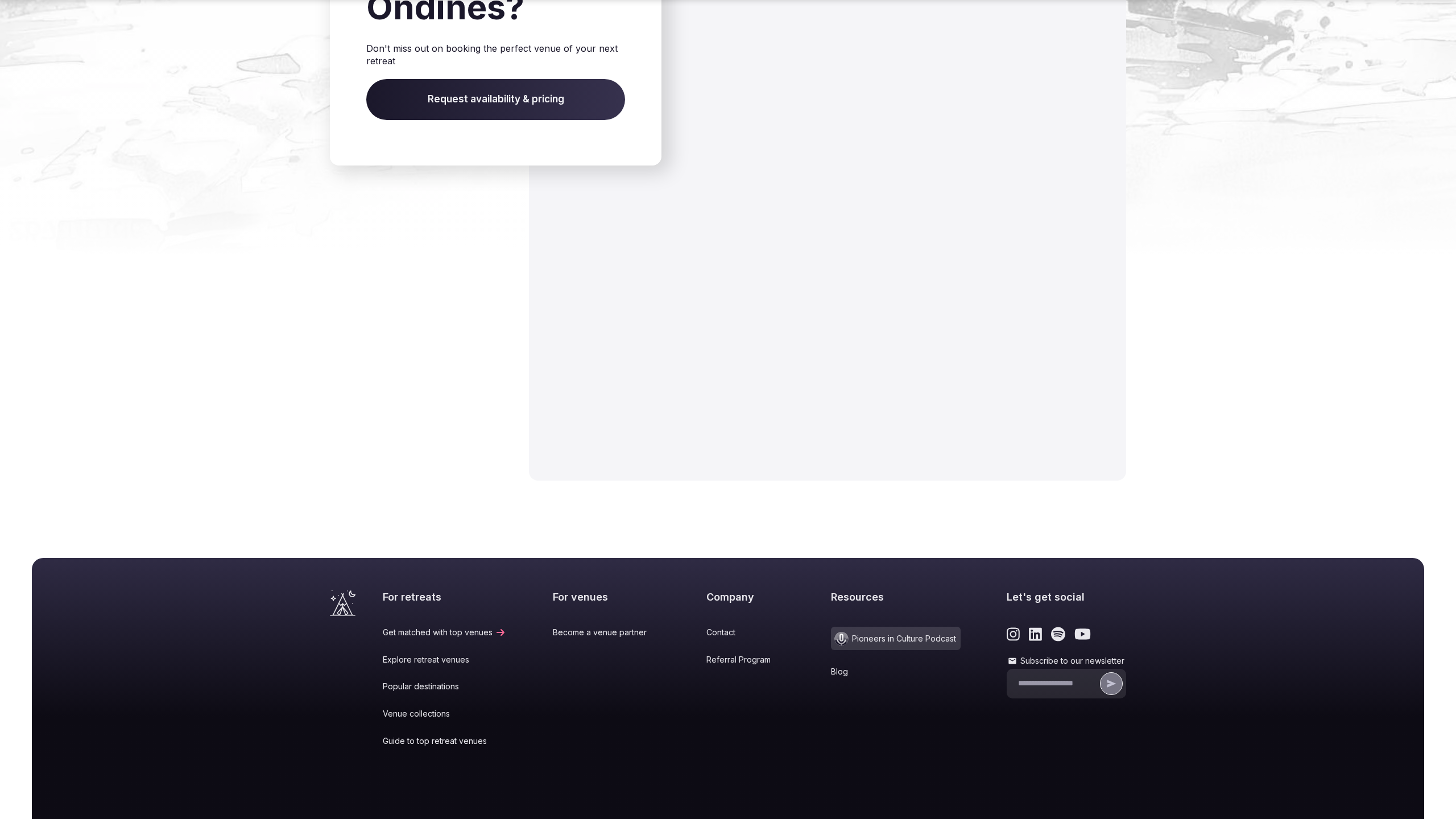
scroll to position [1573, 0]
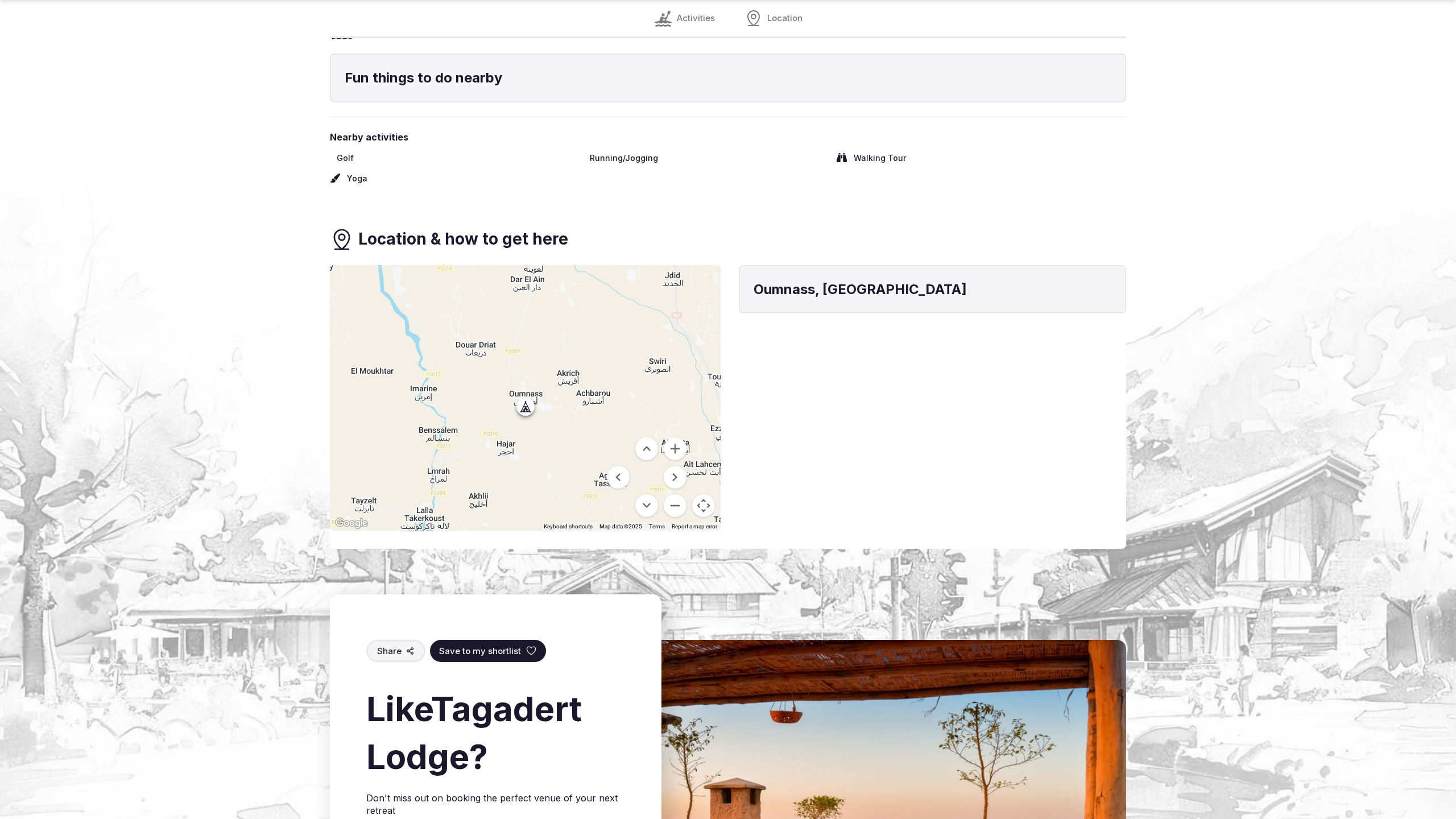
scroll to position [1394, 0]
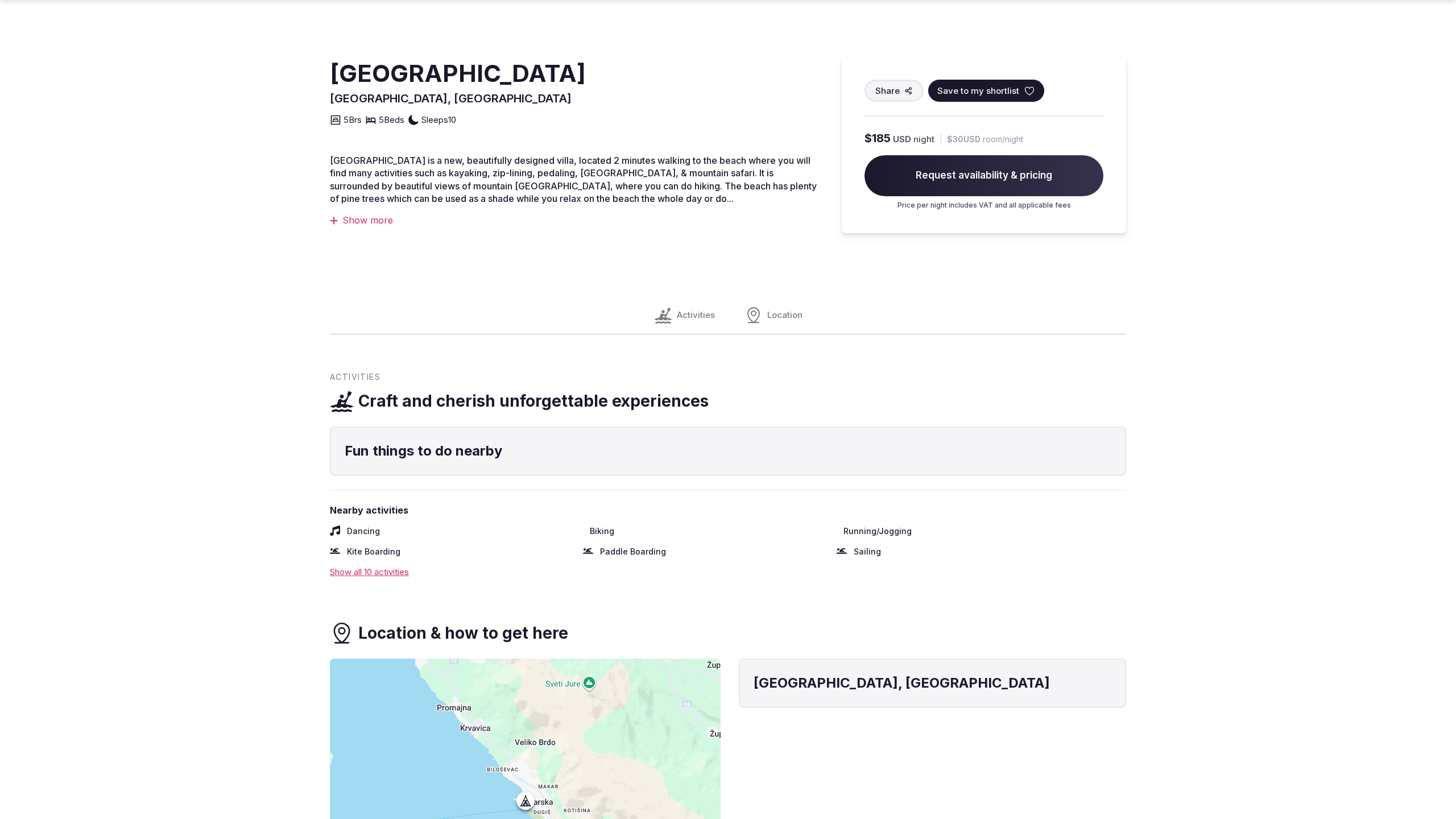
scroll to position [505, 0]
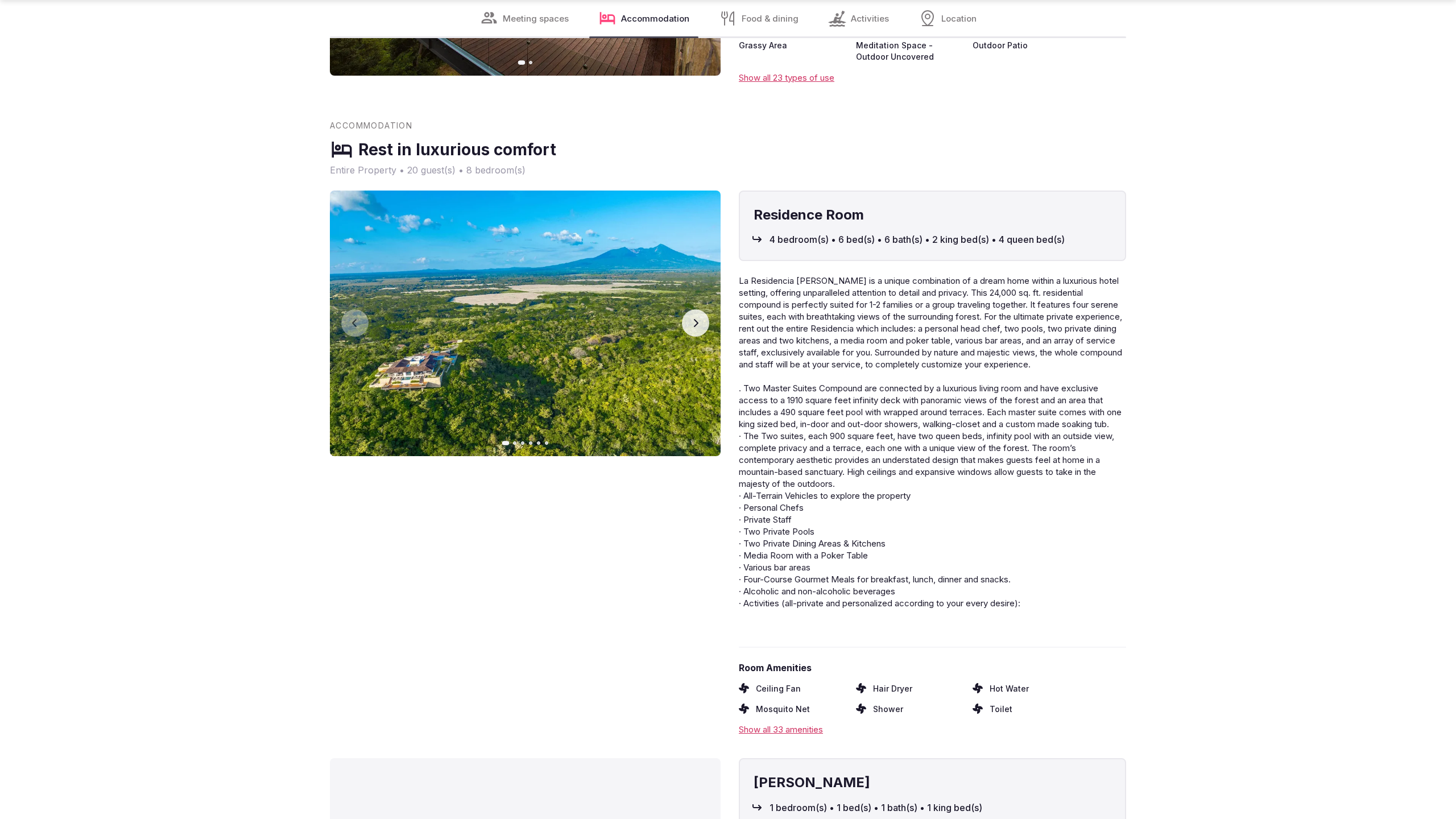
scroll to position [2312, 0]
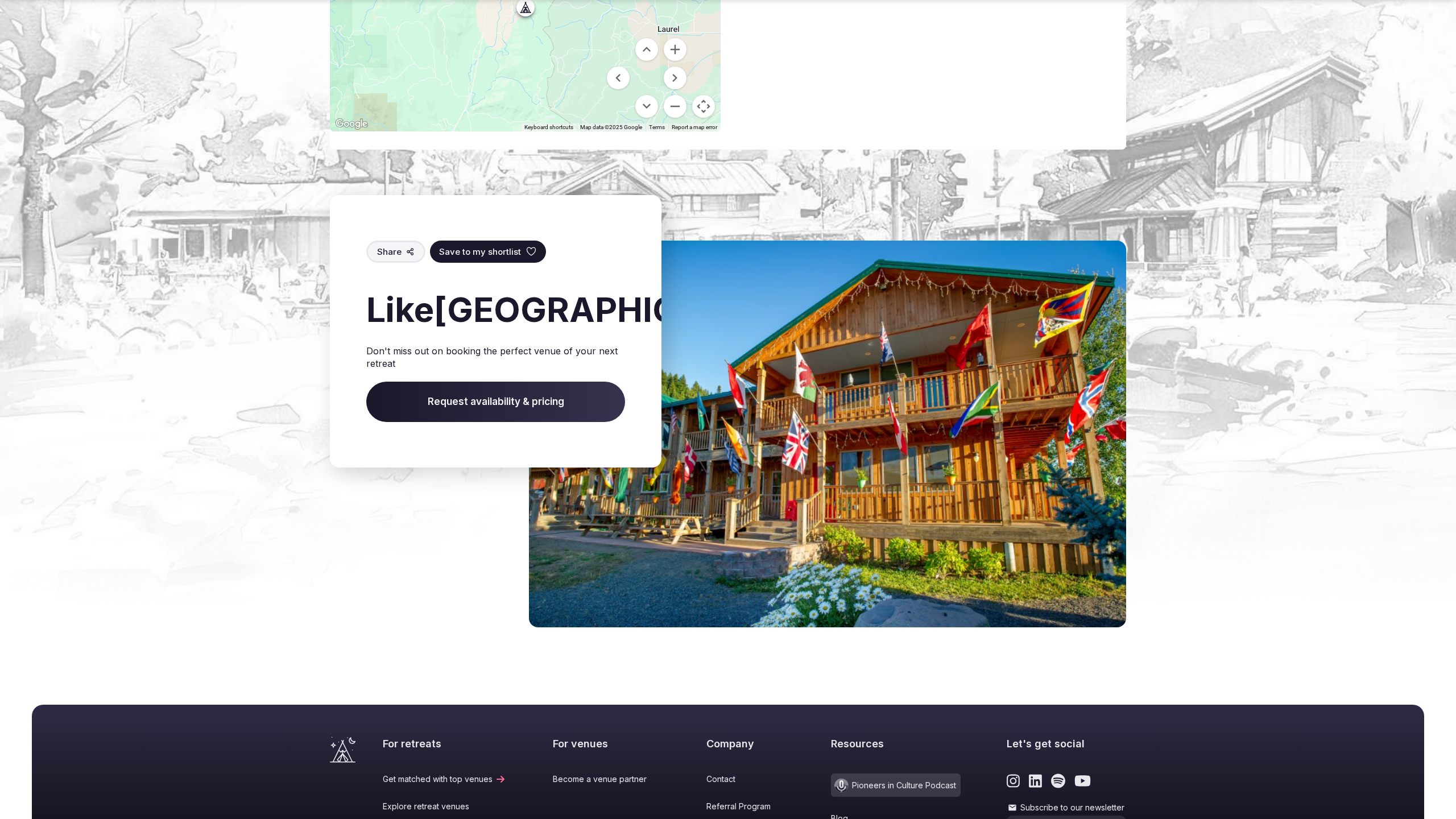
scroll to position [1028, 0]
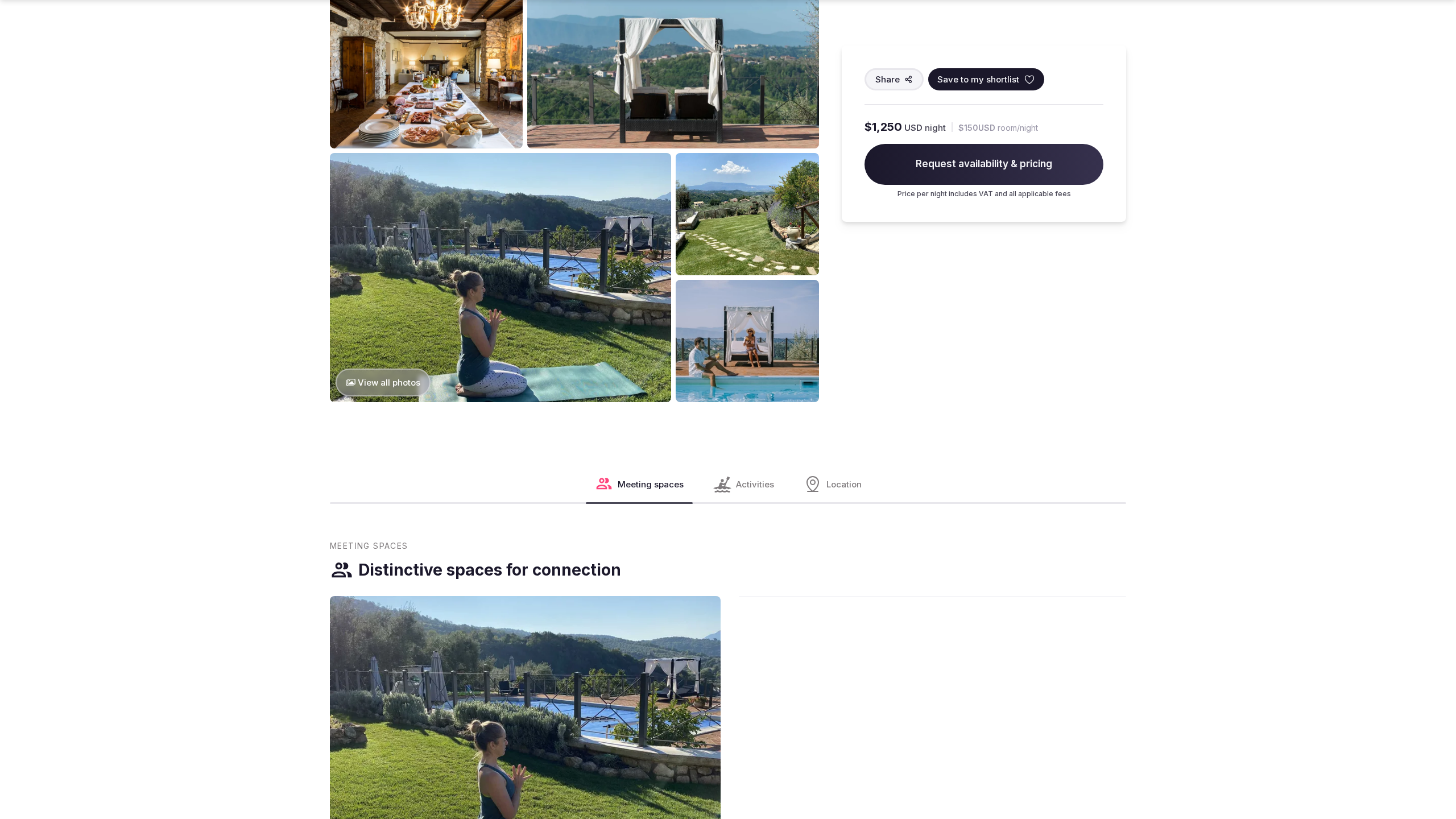
scroll to position [1556, 0]
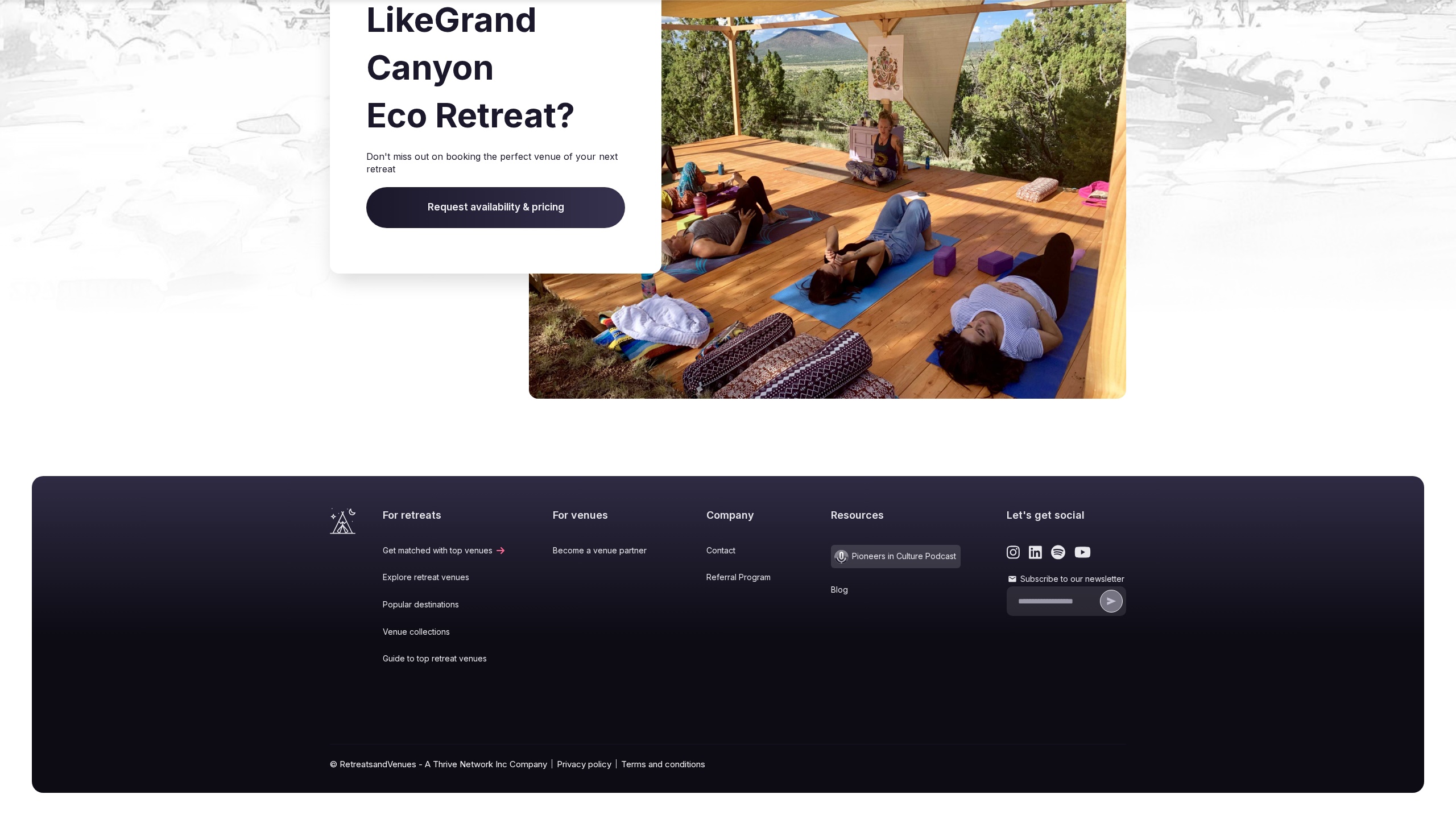
scroll to position [1561, 0]
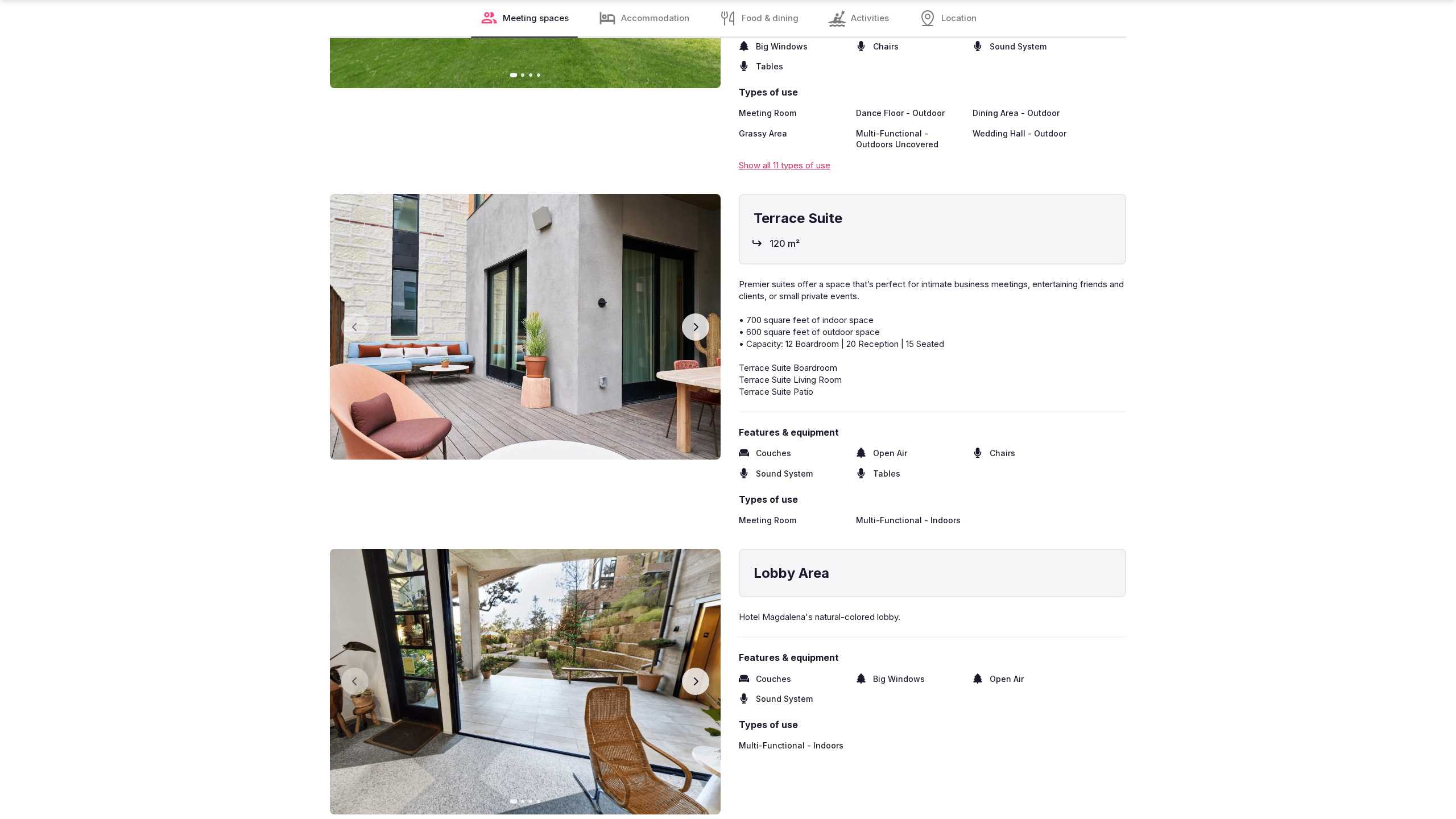
scroll to position [2312, 0]
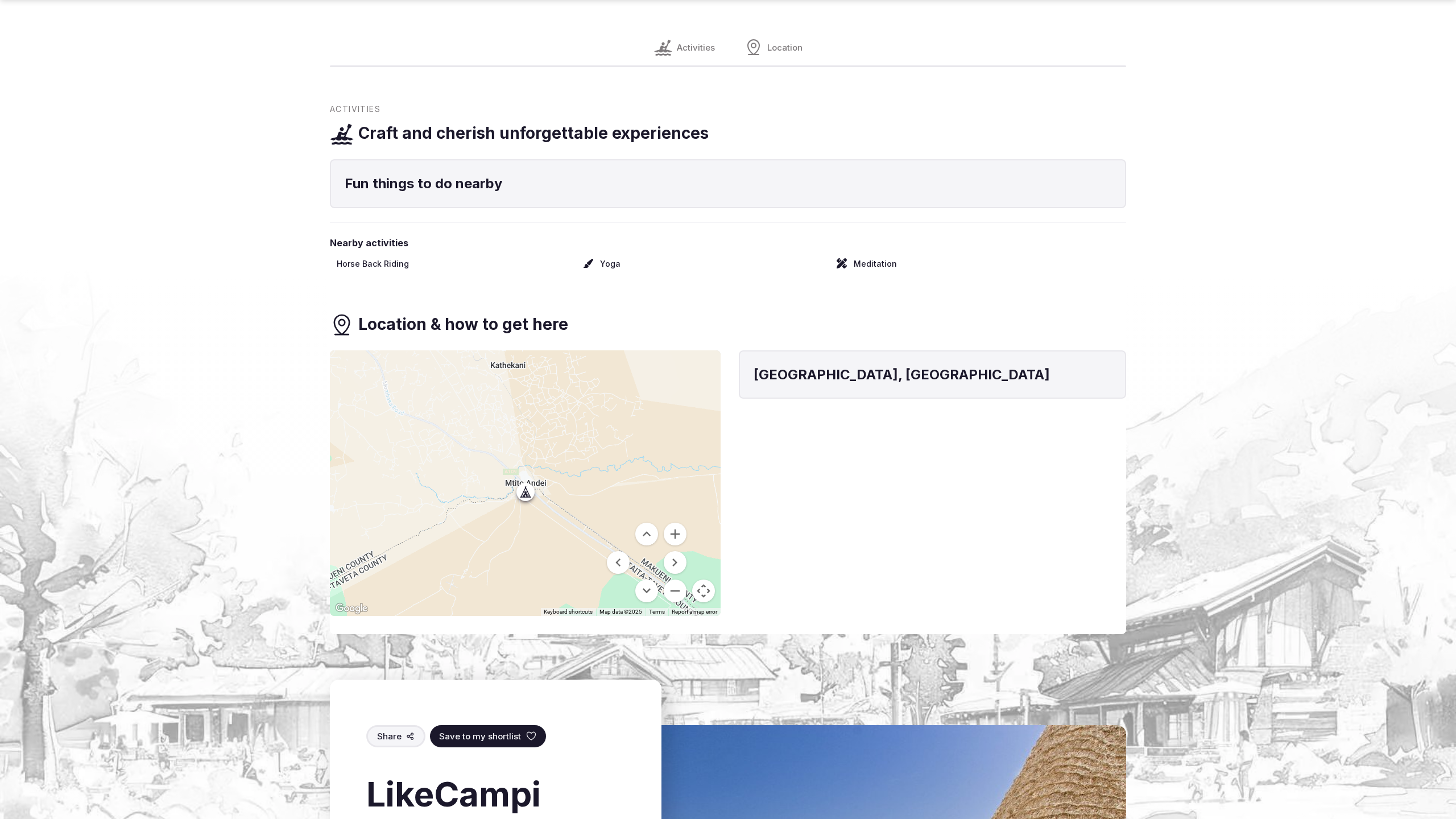
scroll to position [1491, 0]
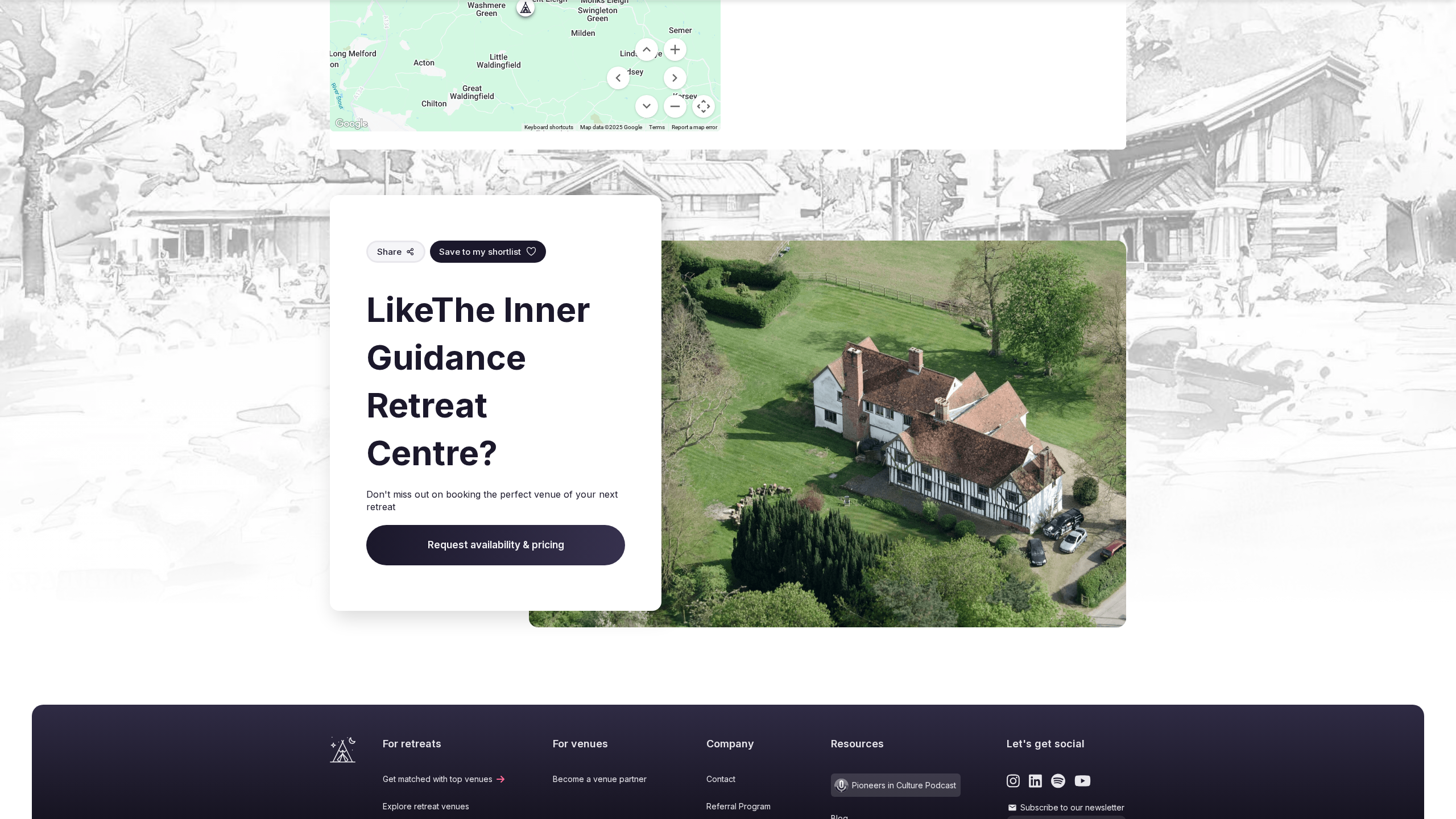
scroll to position [995, 0]
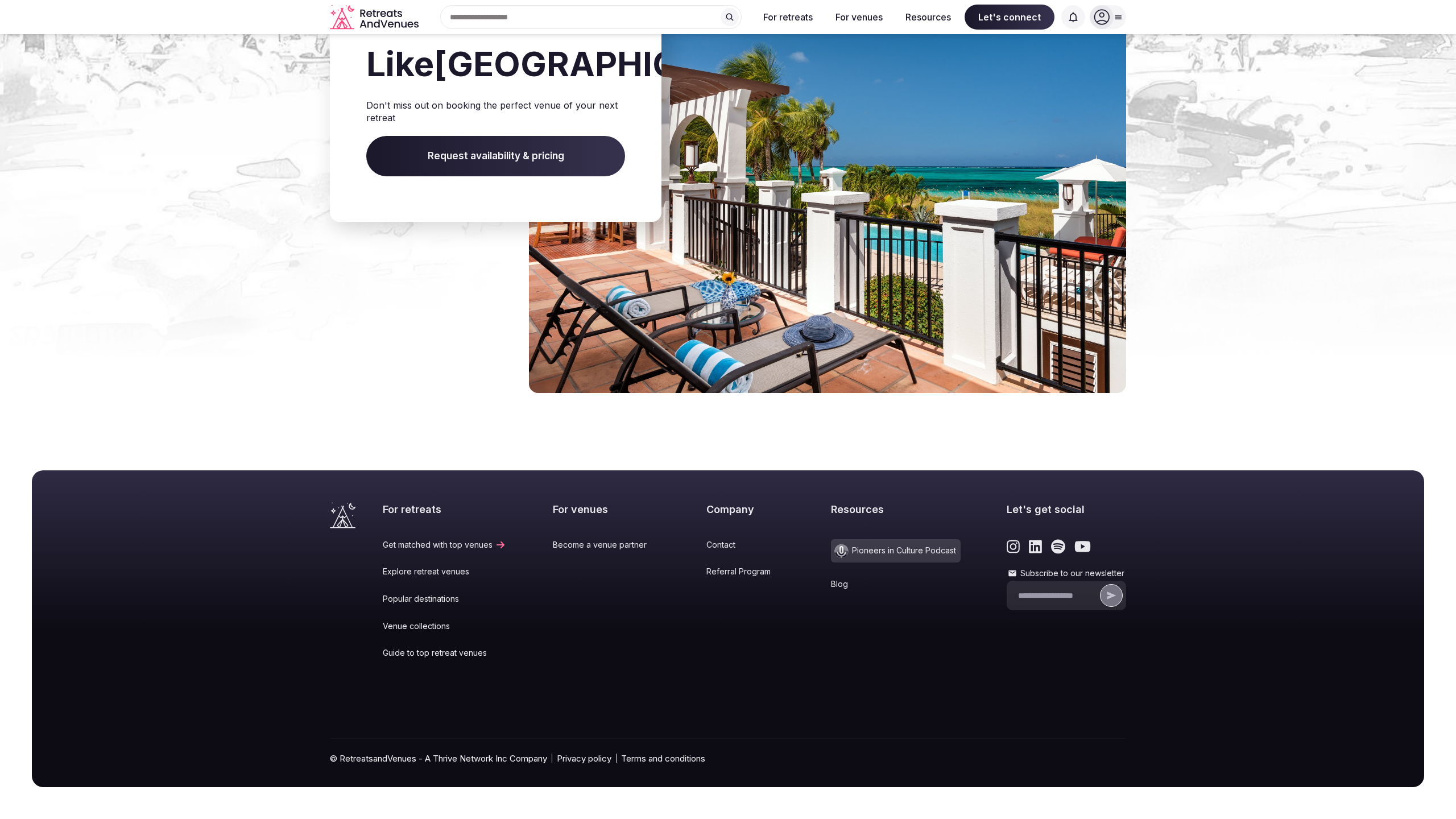
scroll to position [1284, 0]
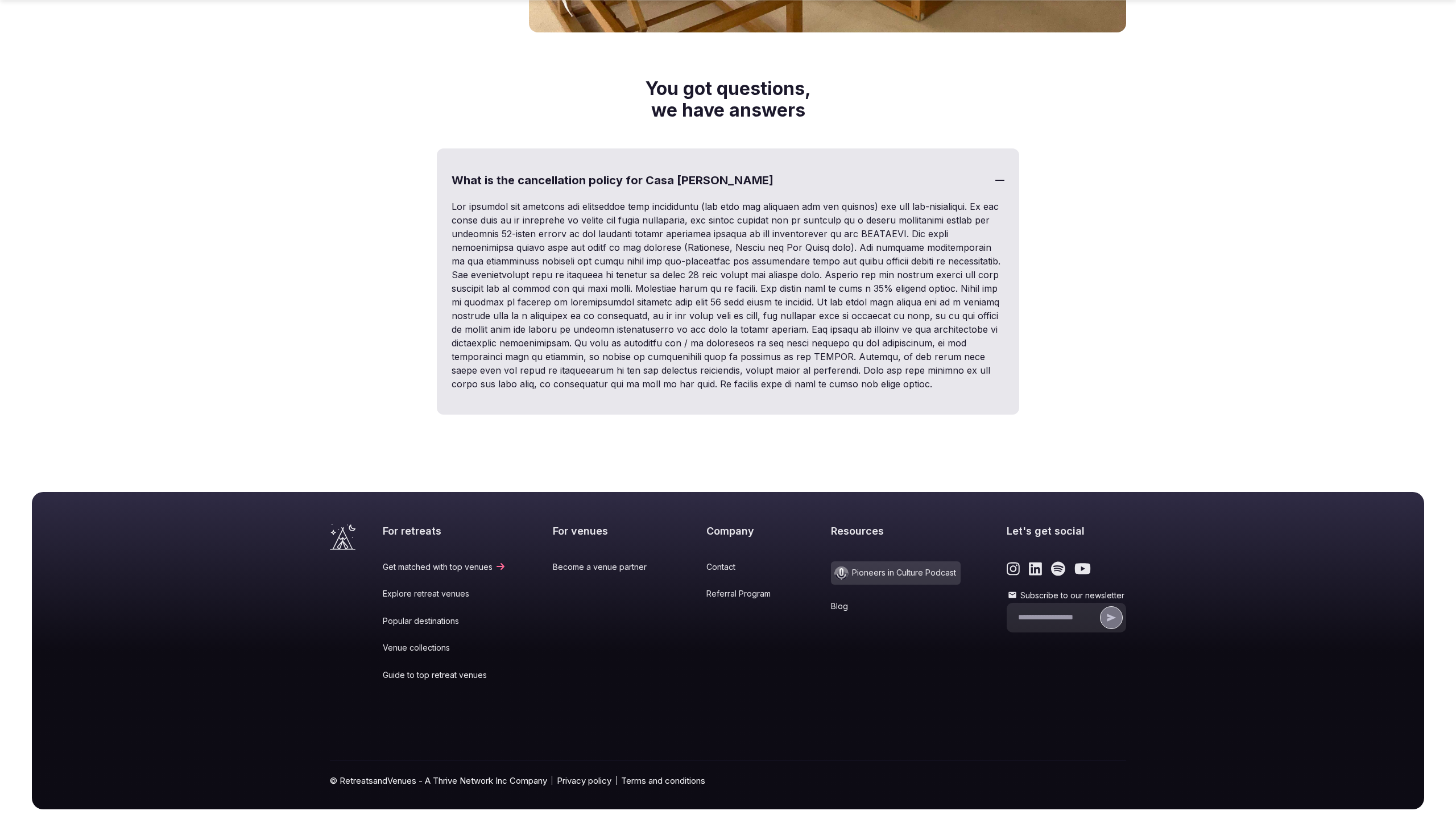
scroll to position [2321, 0]
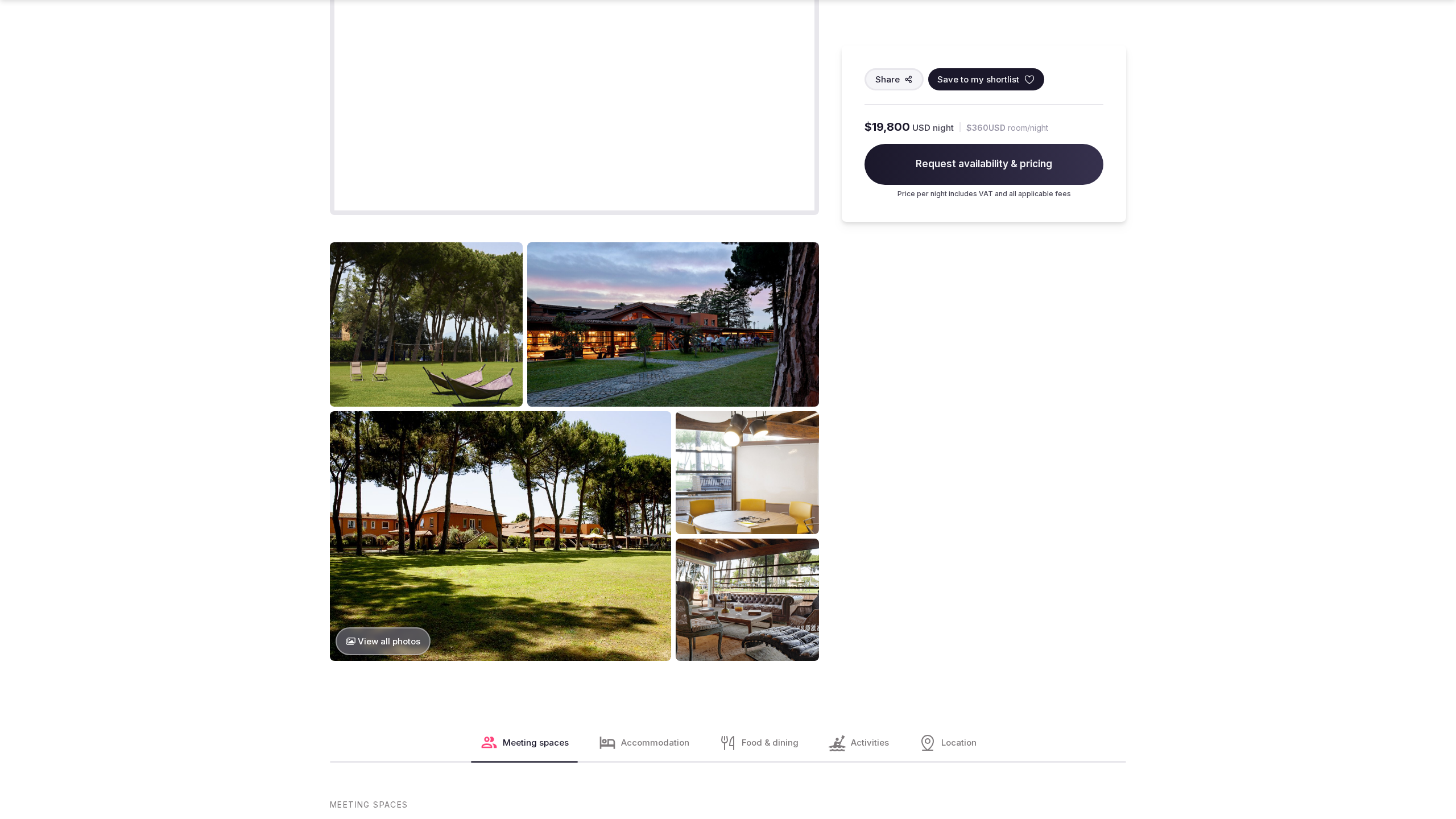
scroll to position [2309, 0]
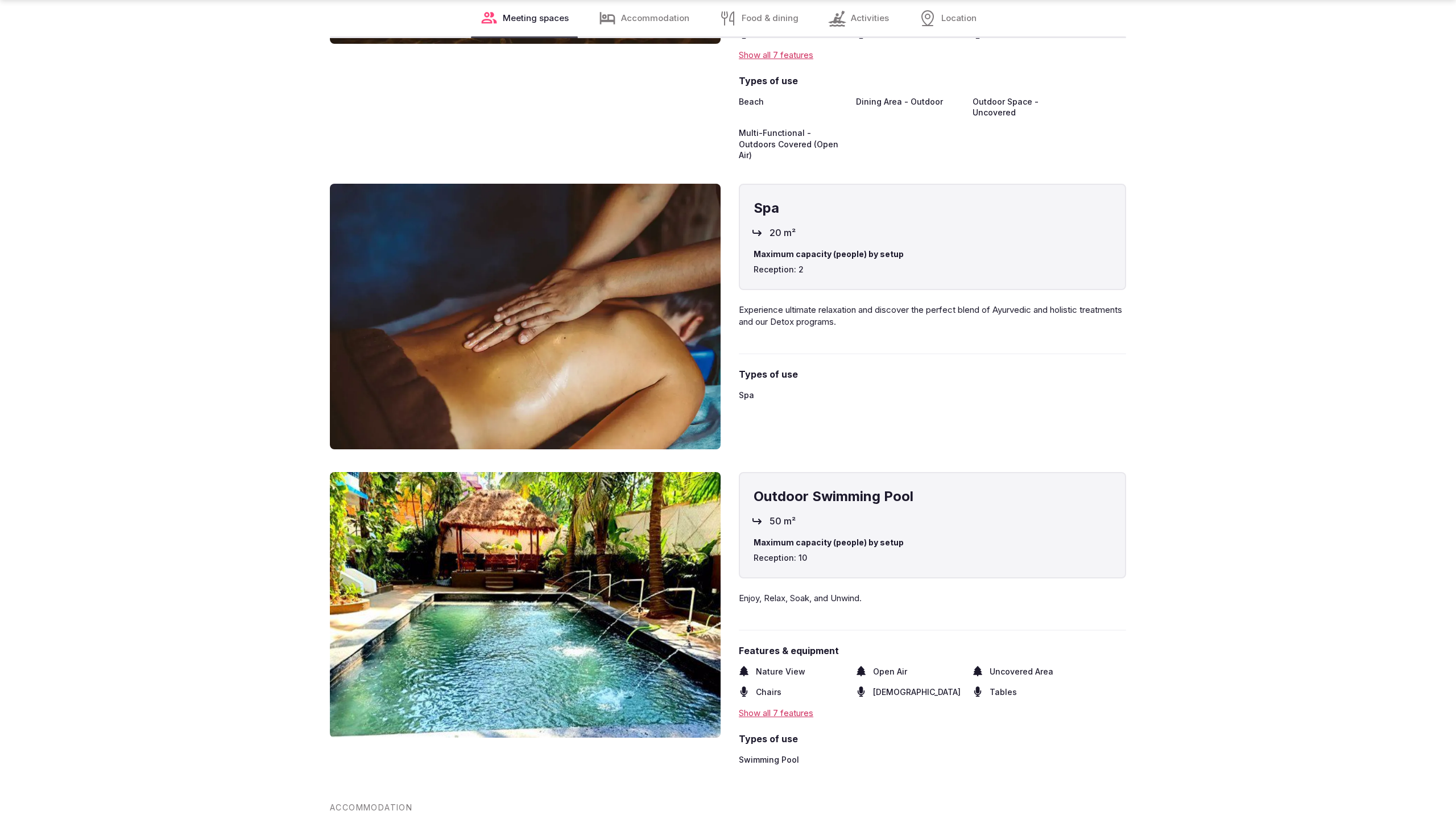
scroll to position [3104, 0]
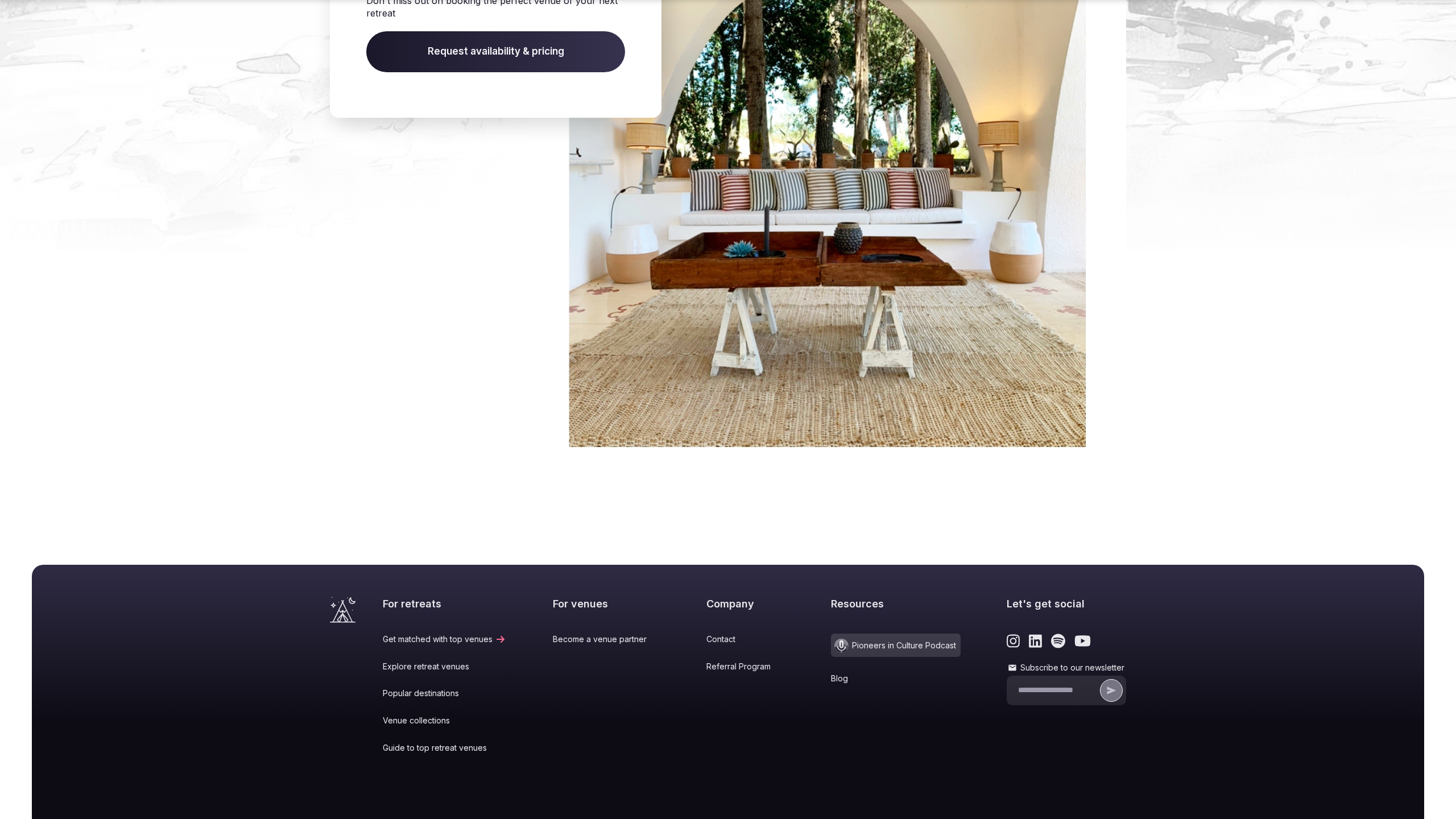
scroll to position [1618, 0]
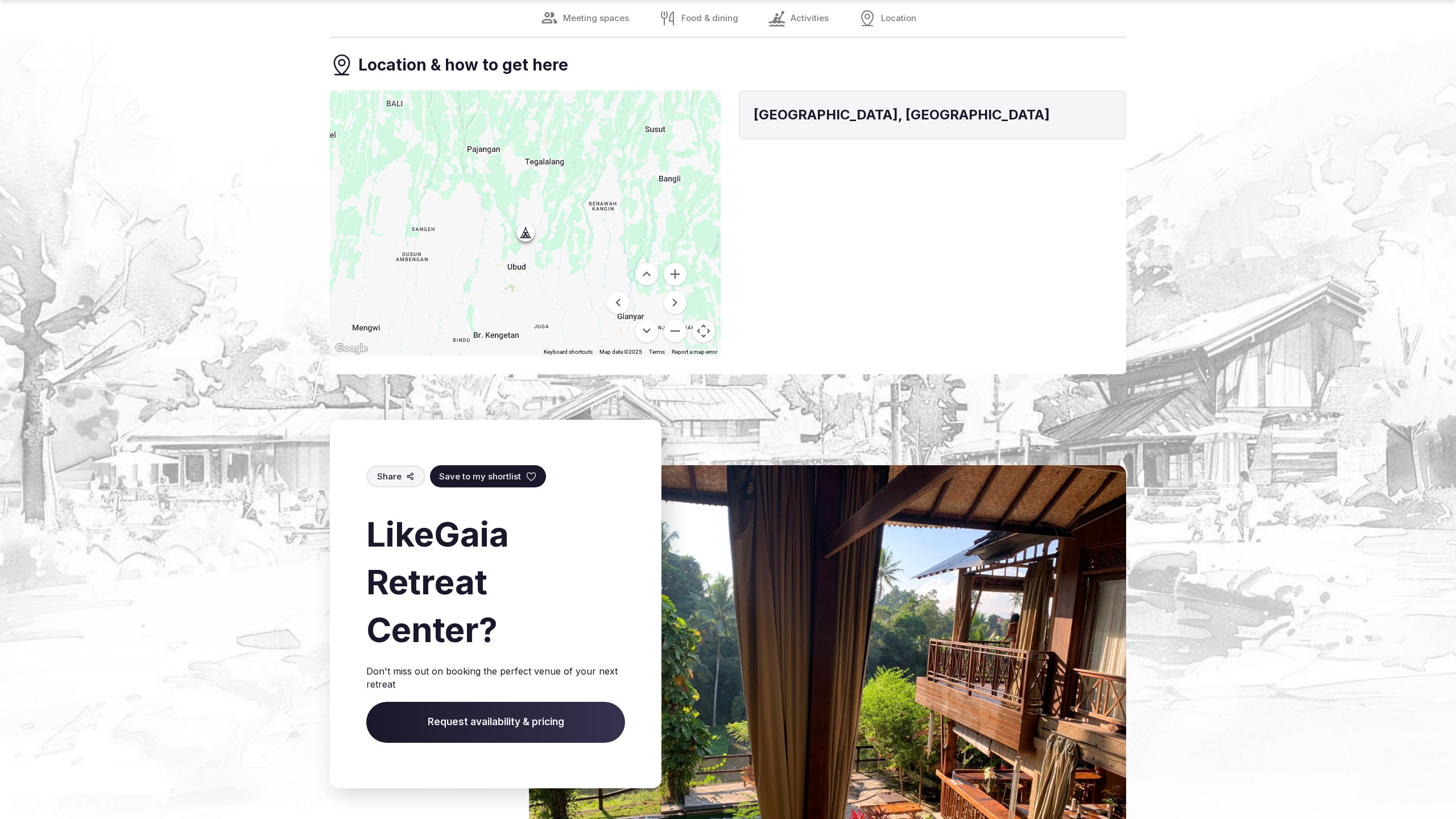
scroll to position [2076, 0]
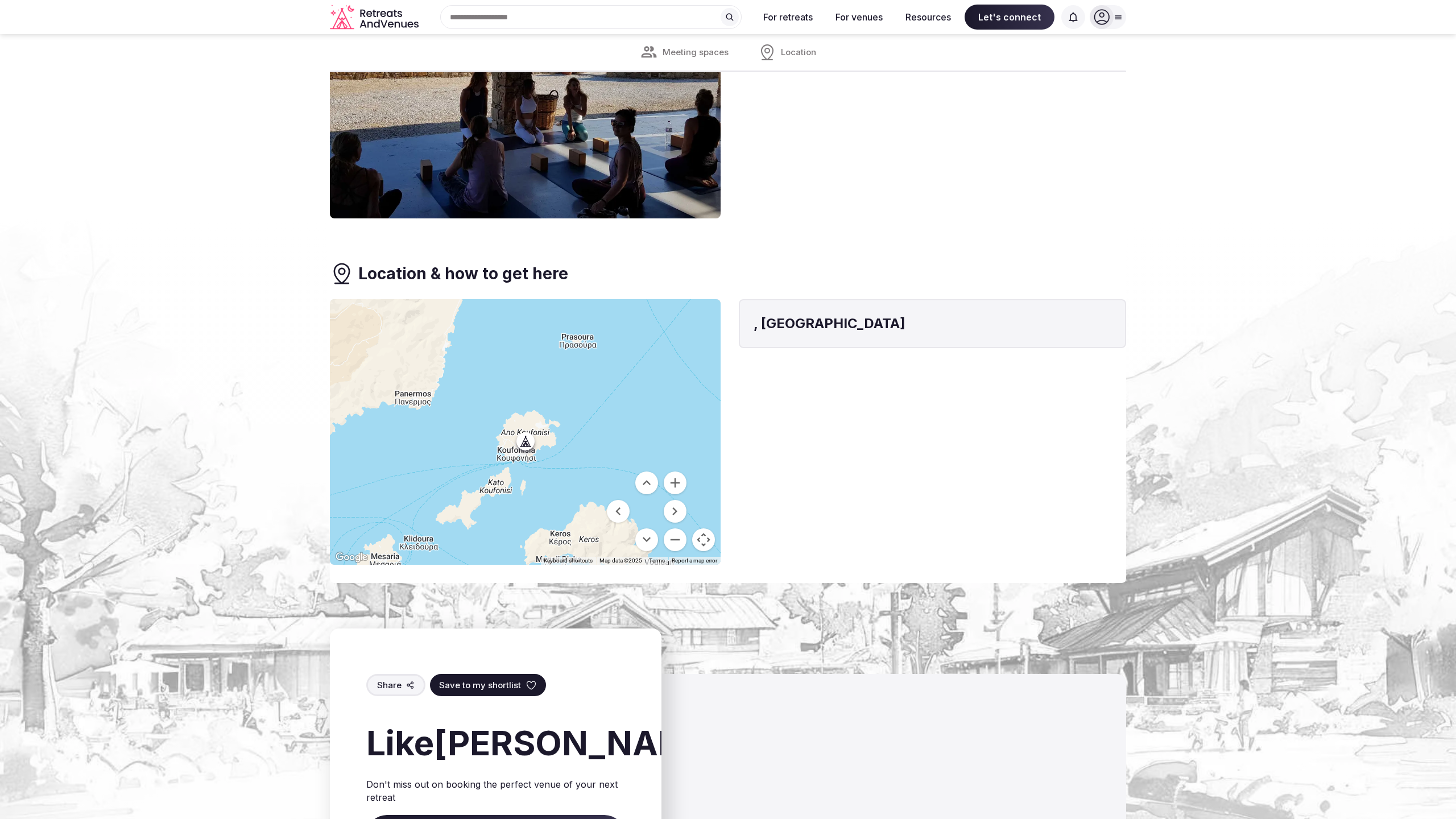
scroll to position [1428, 0]
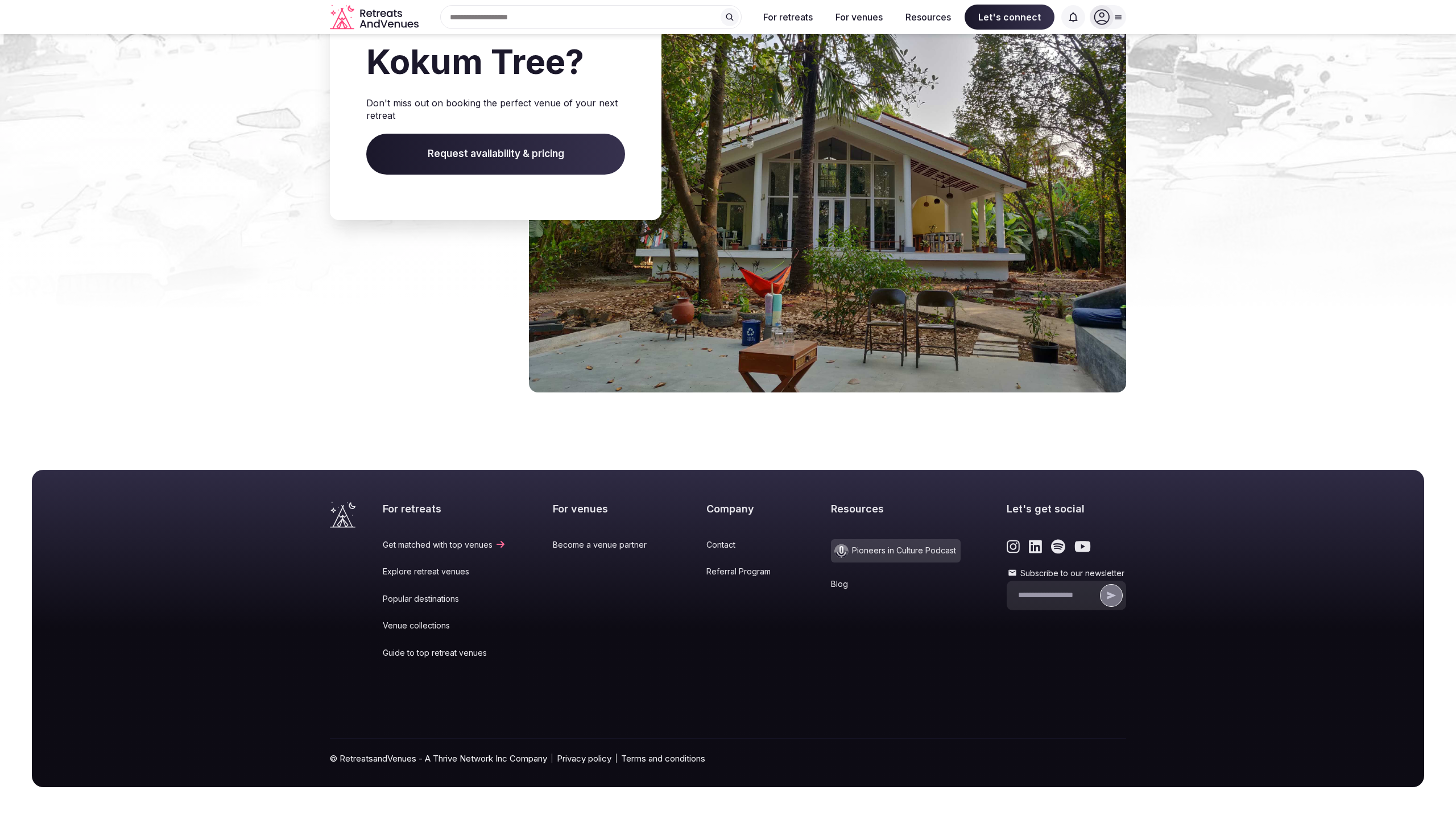
scroll to position [1443, 0]
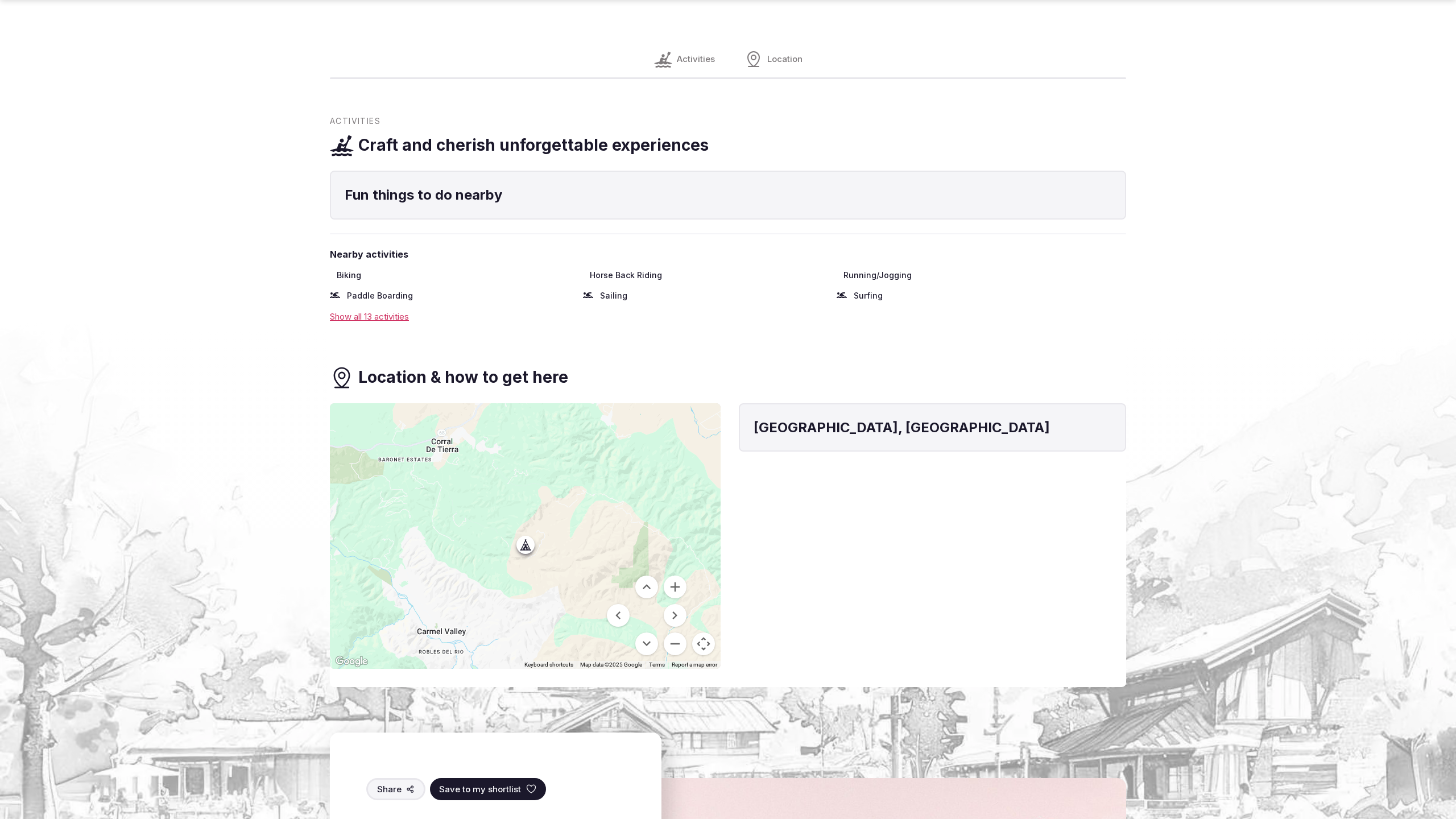
scroll to position [1510, 0]
